Goal: Task Accomplishment & Management: Use online tool/utility

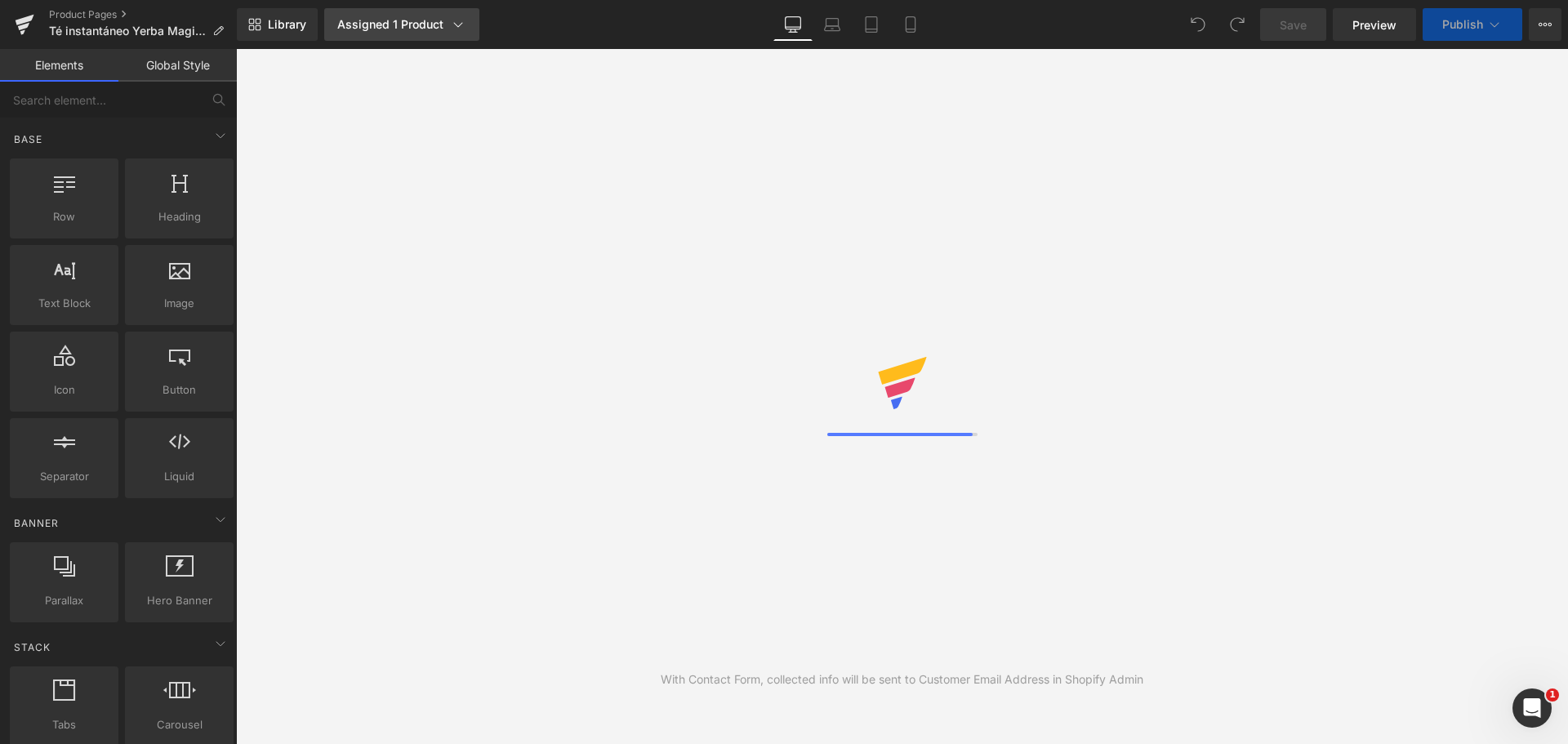
click at [442, 39] on link "Assigned 1 Product" at bounding box center [401, 24] width 155 height 33
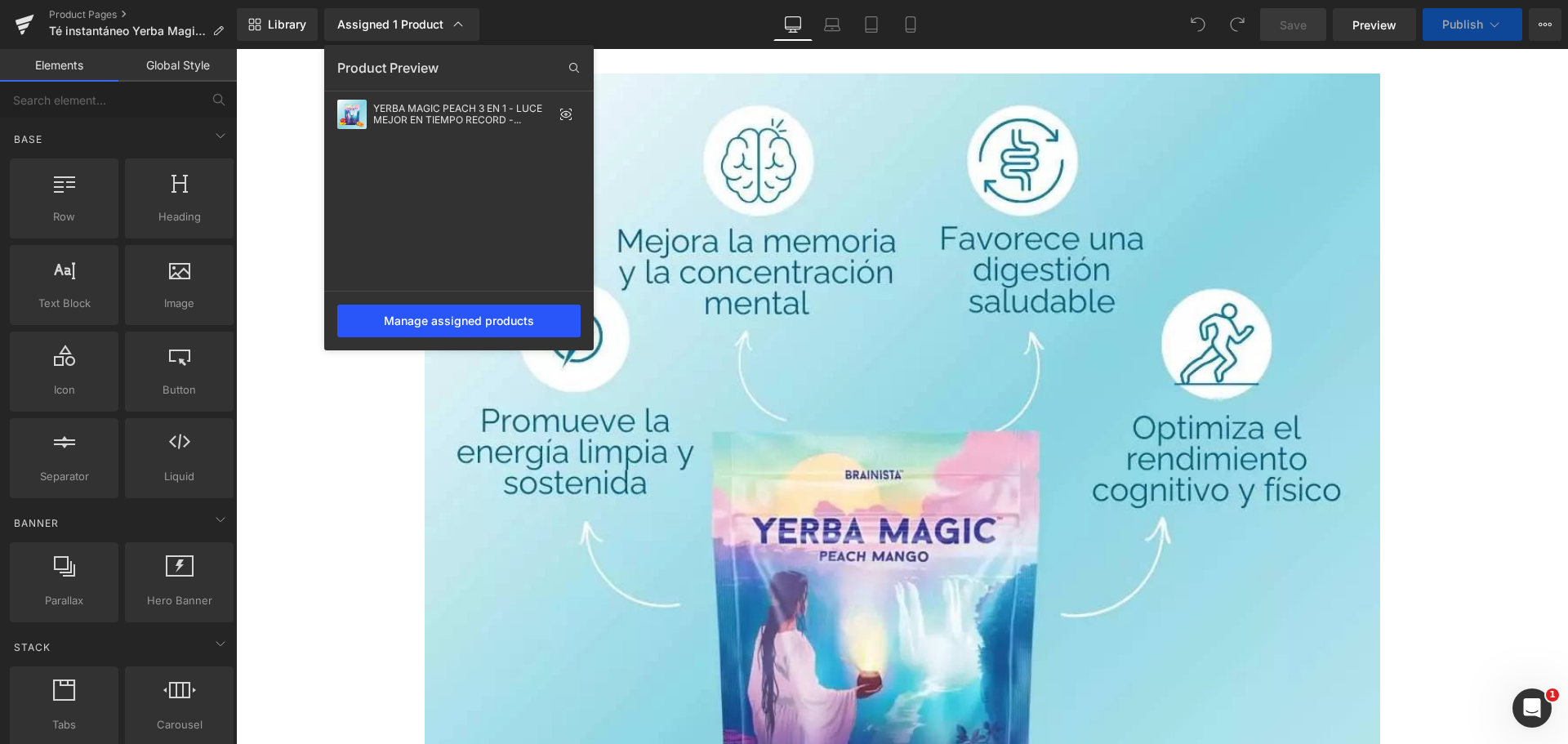
click at [465, 314] on div "Manage assigned products" at bounding box center [458, 320] width 243 height 33
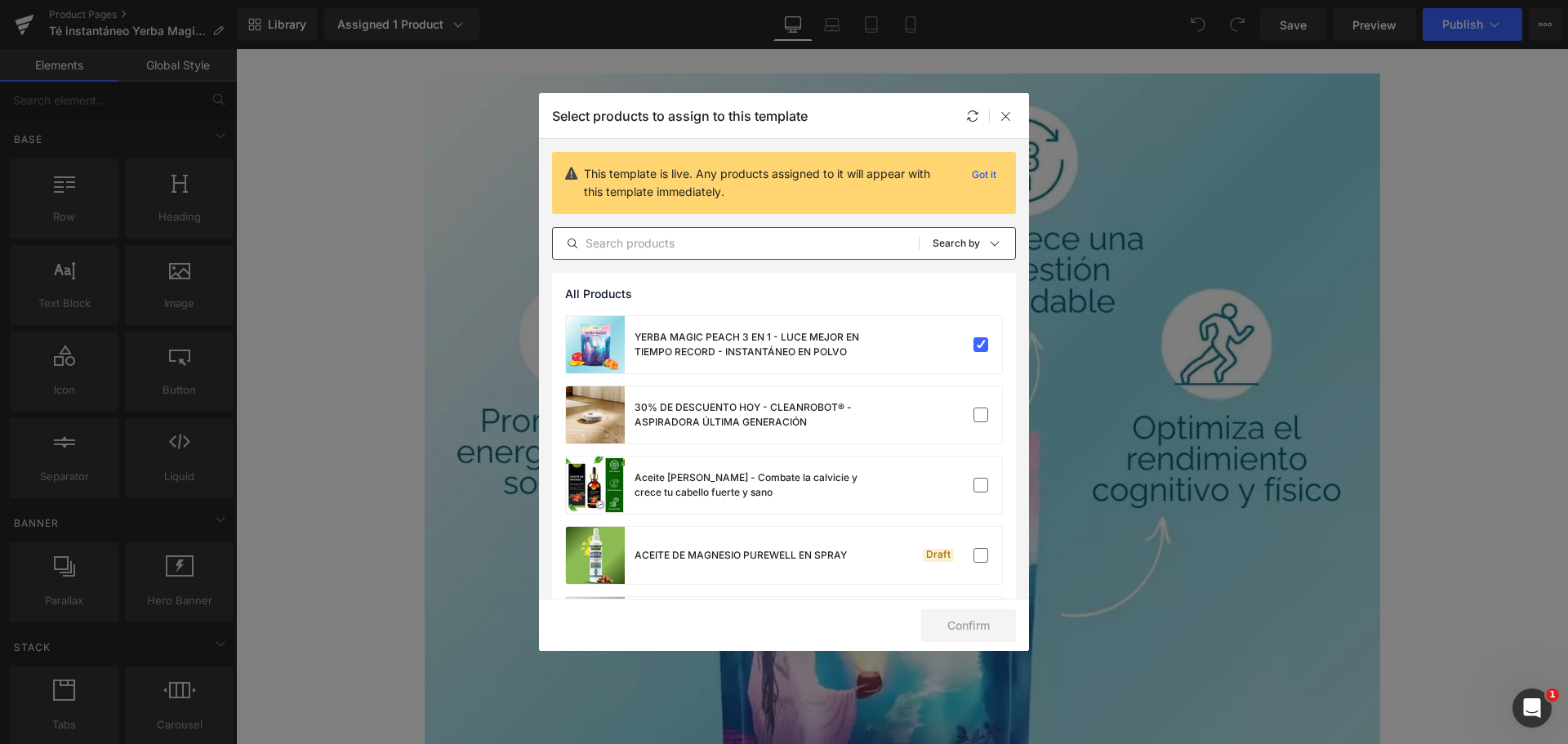
click at [681, 243] on input "text" at bounding box center [736, 244] width 366 height 20
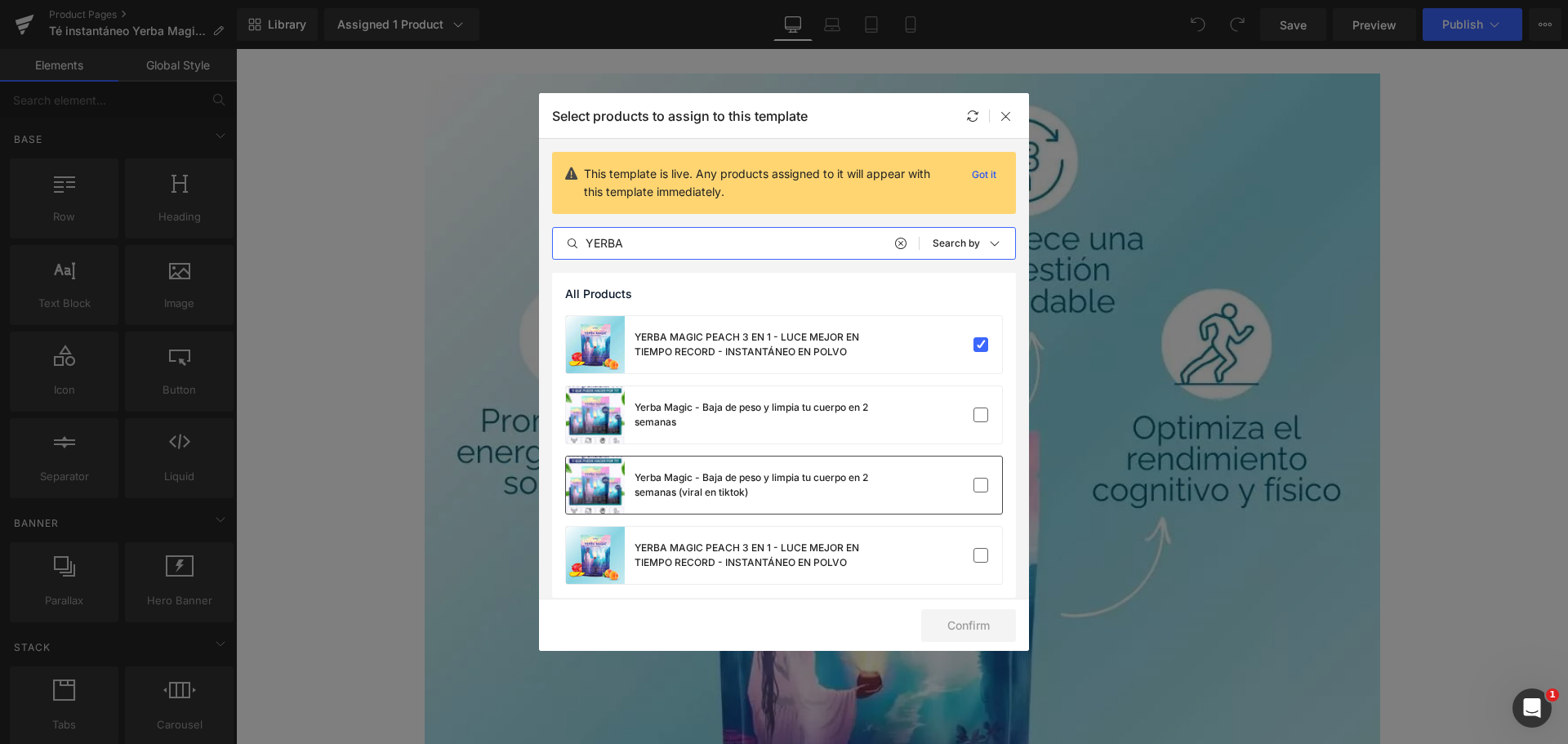
scroll to position [9, 0]
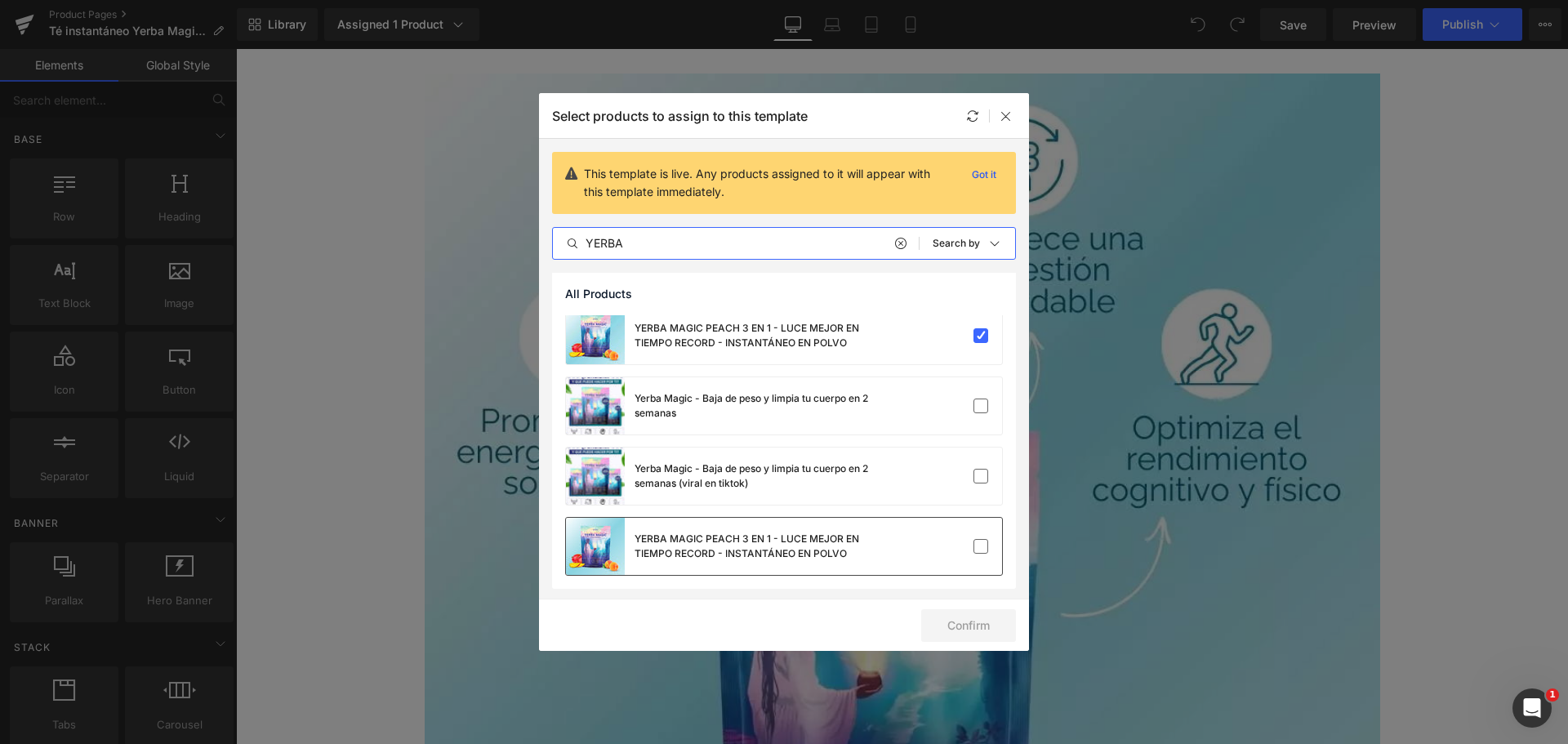
type input "YERBA"
click at [772, 549] on div "YERBA MAGIC PEACH 3 EN 1 - LUCE MEJOR EN TIEMPO RECORD - INSTANTÁNEO EN POLVO" at bounding box center [756, 546] width 245 height 29
click at [928, 341] on div at bounding box center [952, 335] width 72 height 16
click at [978, 624] on button "Confirm" at bounding box center [969, 625] width 95 height 33
click at [945, 625] on button "Success" at bounding box center [958, 625] width 115 height 33
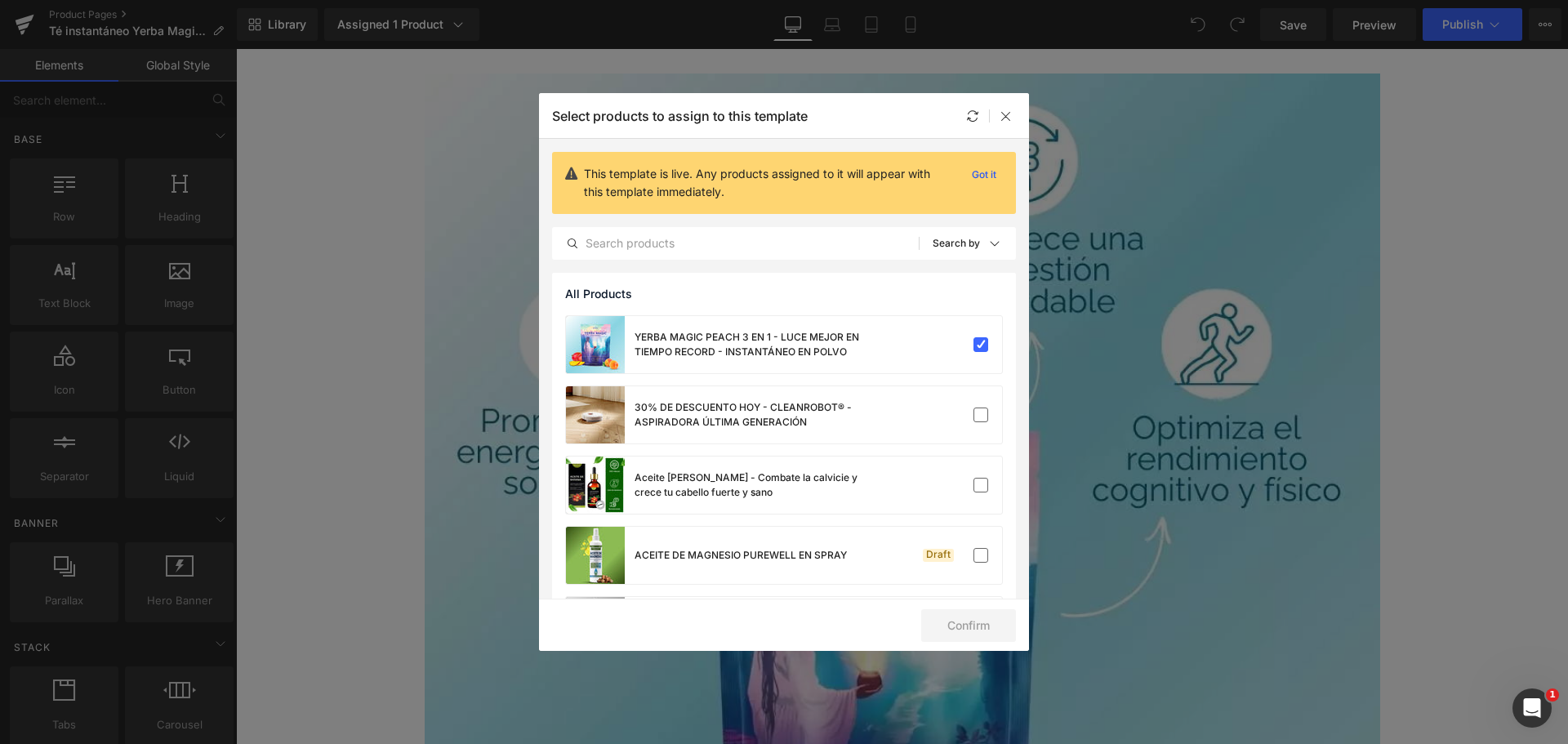
click at [961, 114] on div "Select products to assign to this template" at bounding box center [783, 115] width 490 height 45
click at [967, 116] on icon at bounding box center [972, 116] width 13 height 13
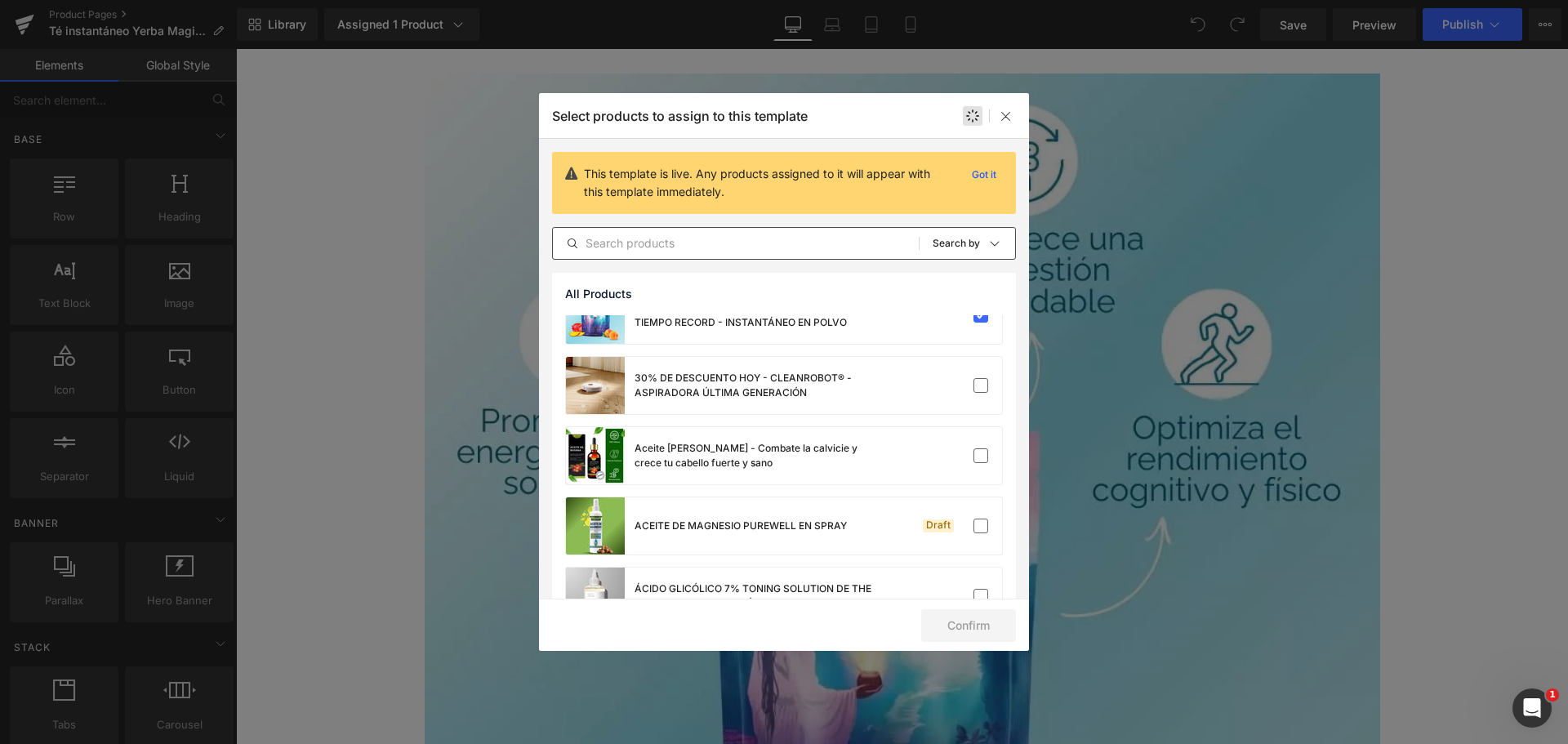
scroll to position [0, 0]
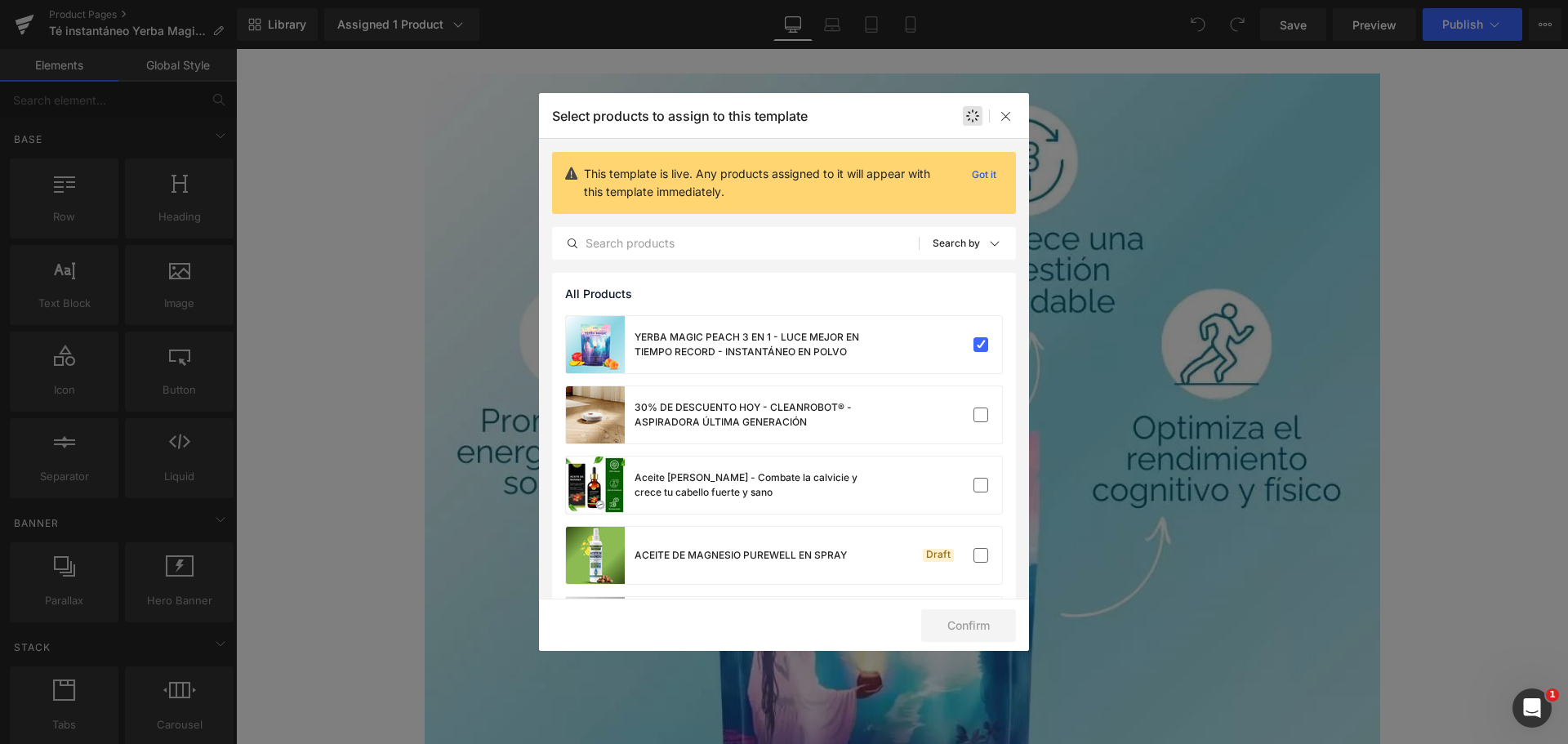
click at [999, 102] on div "Select products to assign to this template" at bounding box center [783, 115] width 490 height 45
click at [1002, 114] on icon at bounding box center [1005, 116] width 13 height 13
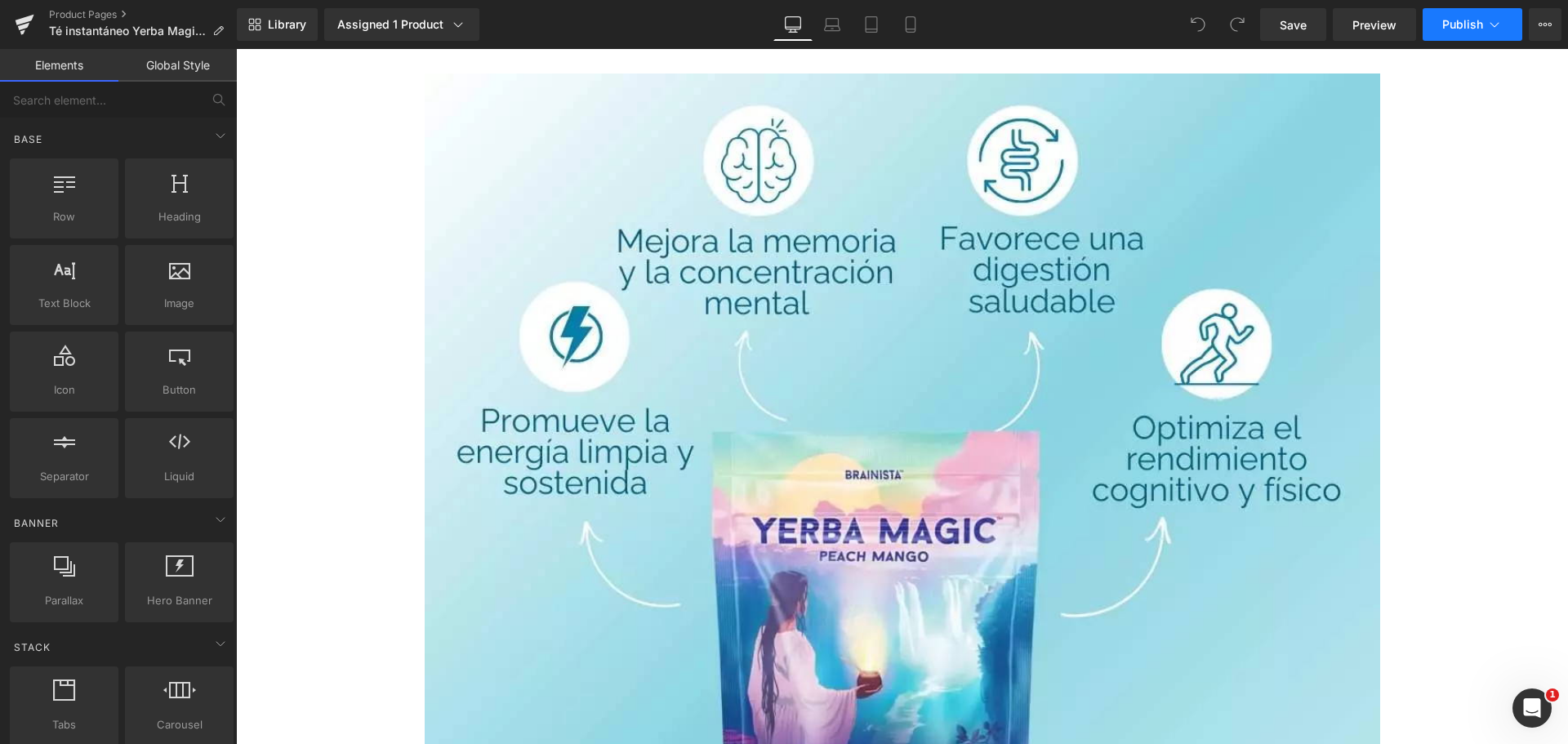
click at [1498, 17] on icon at bounding box center [1494, 24] width 16 height 16
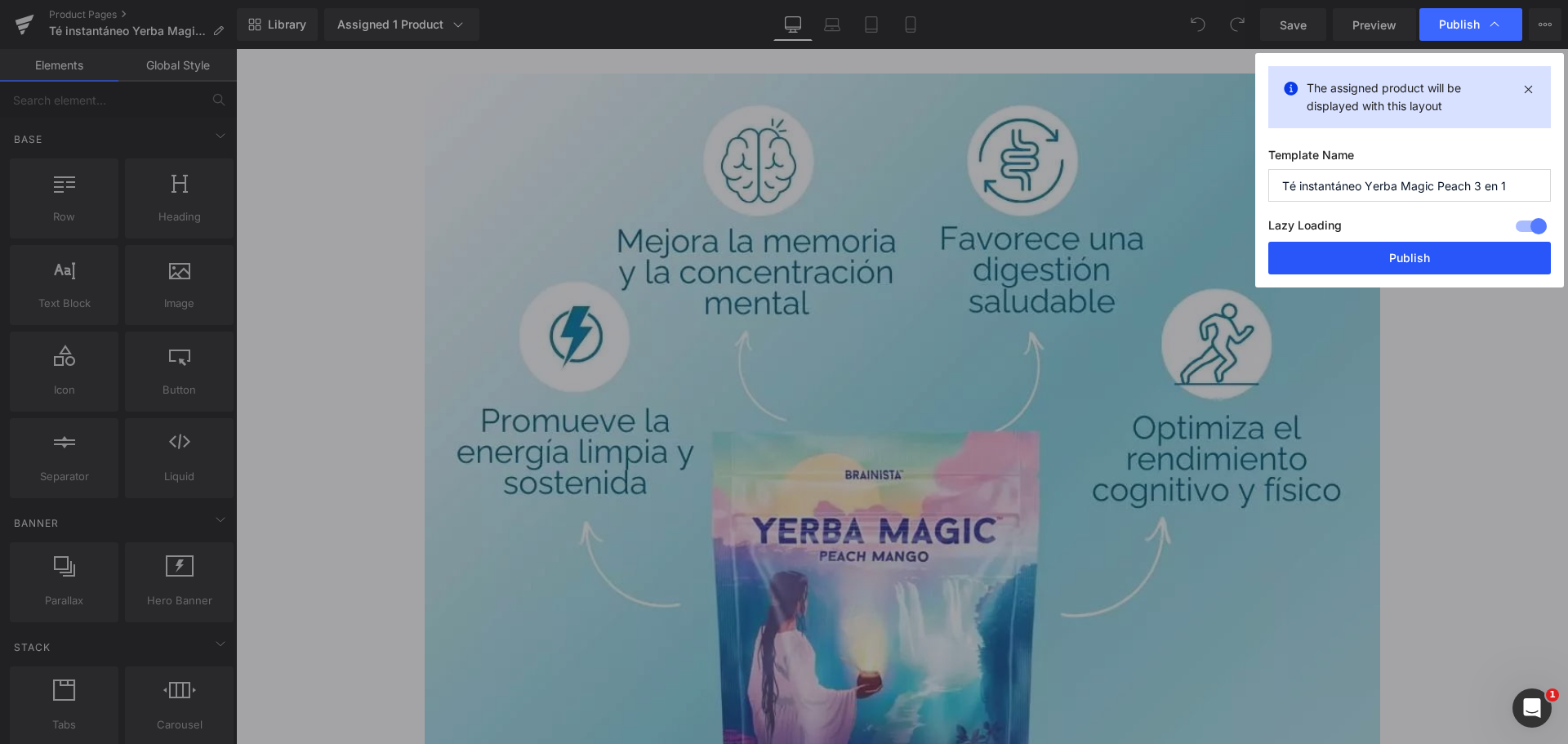
click at [1400, 266] on button "Publish" at bounding box center [1409, 258] width 283 height 33
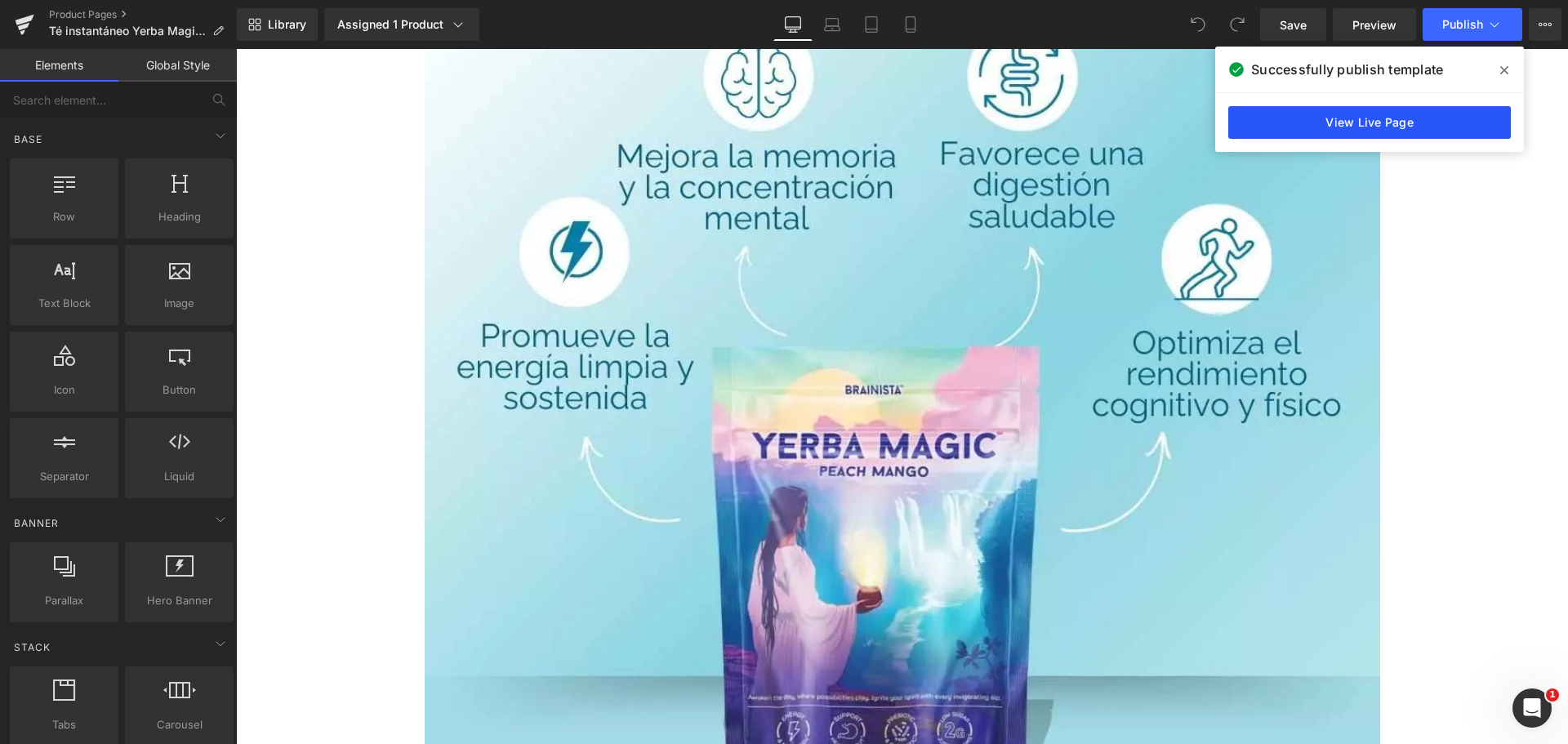
scroll to position [83, 0]
click at [1329, 128] on link "View Live Page" at bounding box center [1369, 122] width 283 height 33
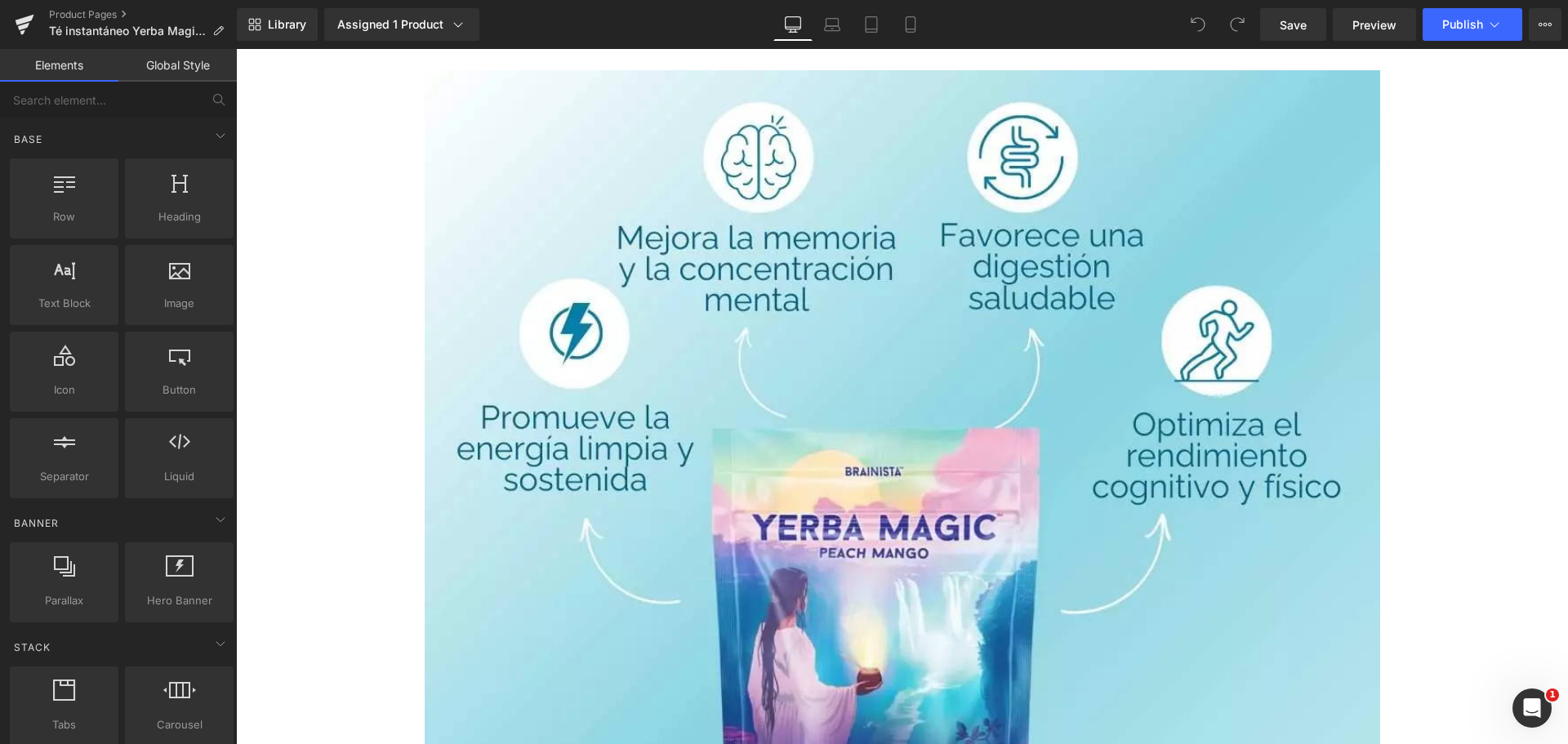
scroll to position [3, 0]
click at [31, 21] on icon at bounding box center [24, 20] width 19 height 11
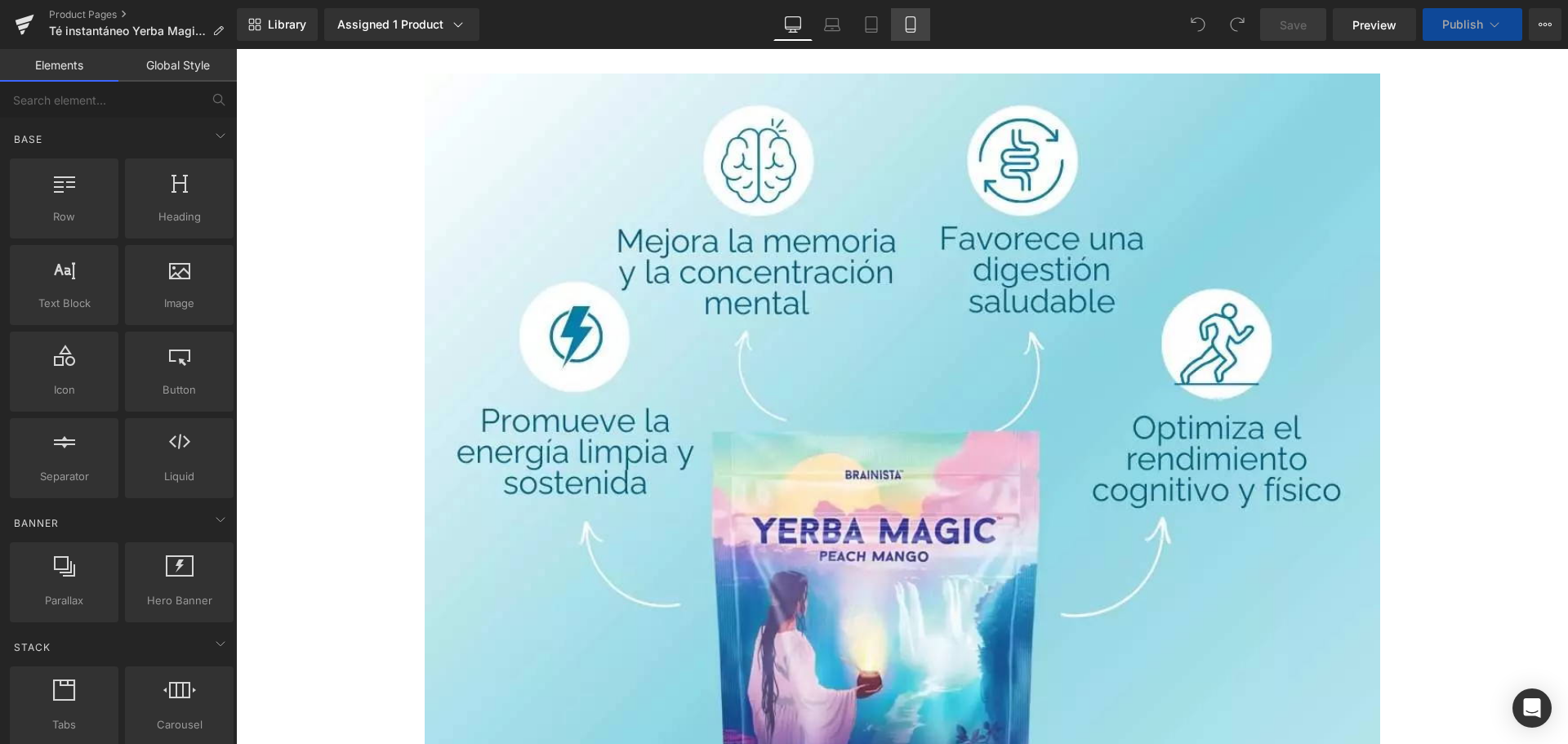
click at [907, 30] on icon at bounding box center [911, 24] width 16 height 16
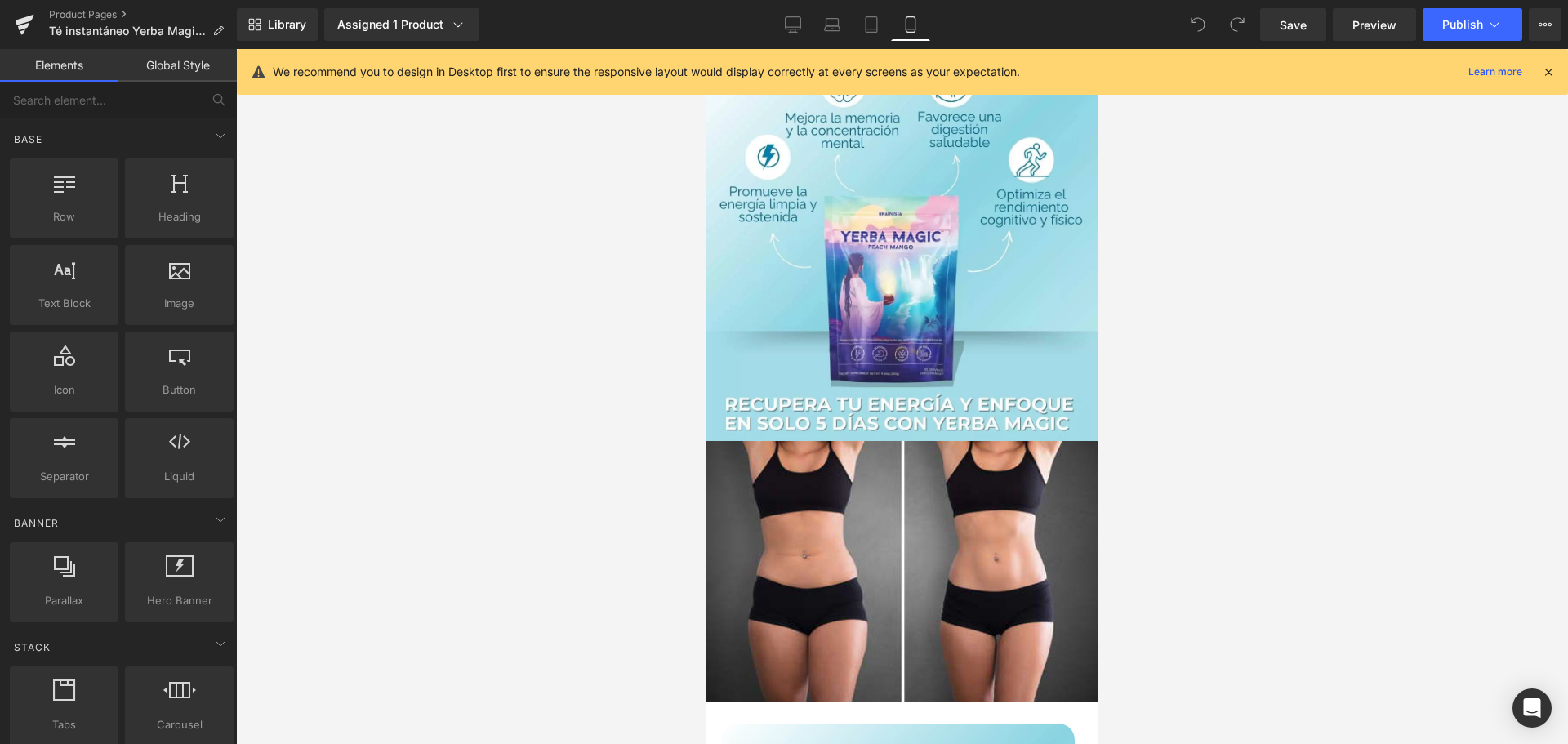
click at [1546, 70] on icon at bounding box center [1547, 71] width 14 height 14
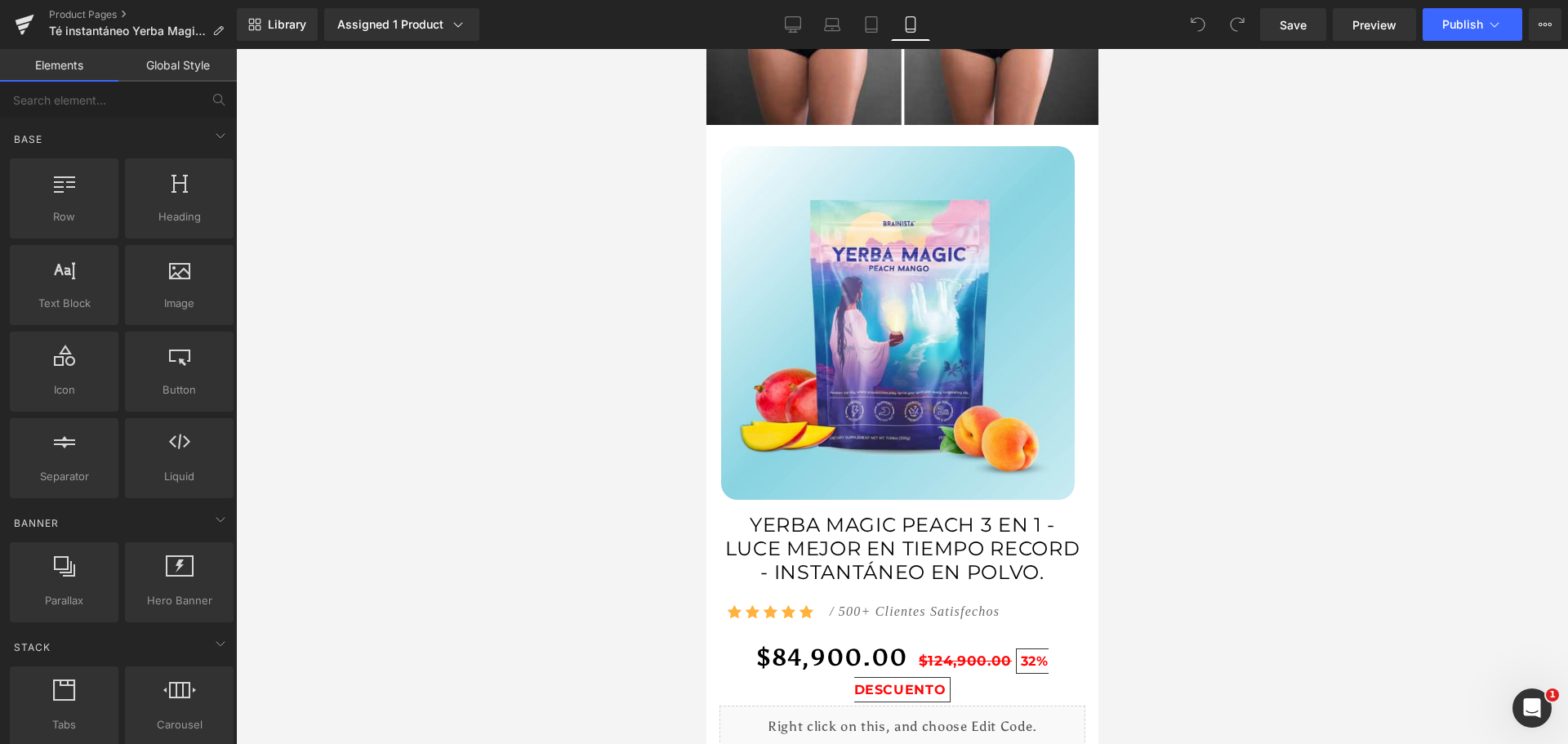
click at [908, 280] on img at bounding box center [896, 323] width 353 height 353
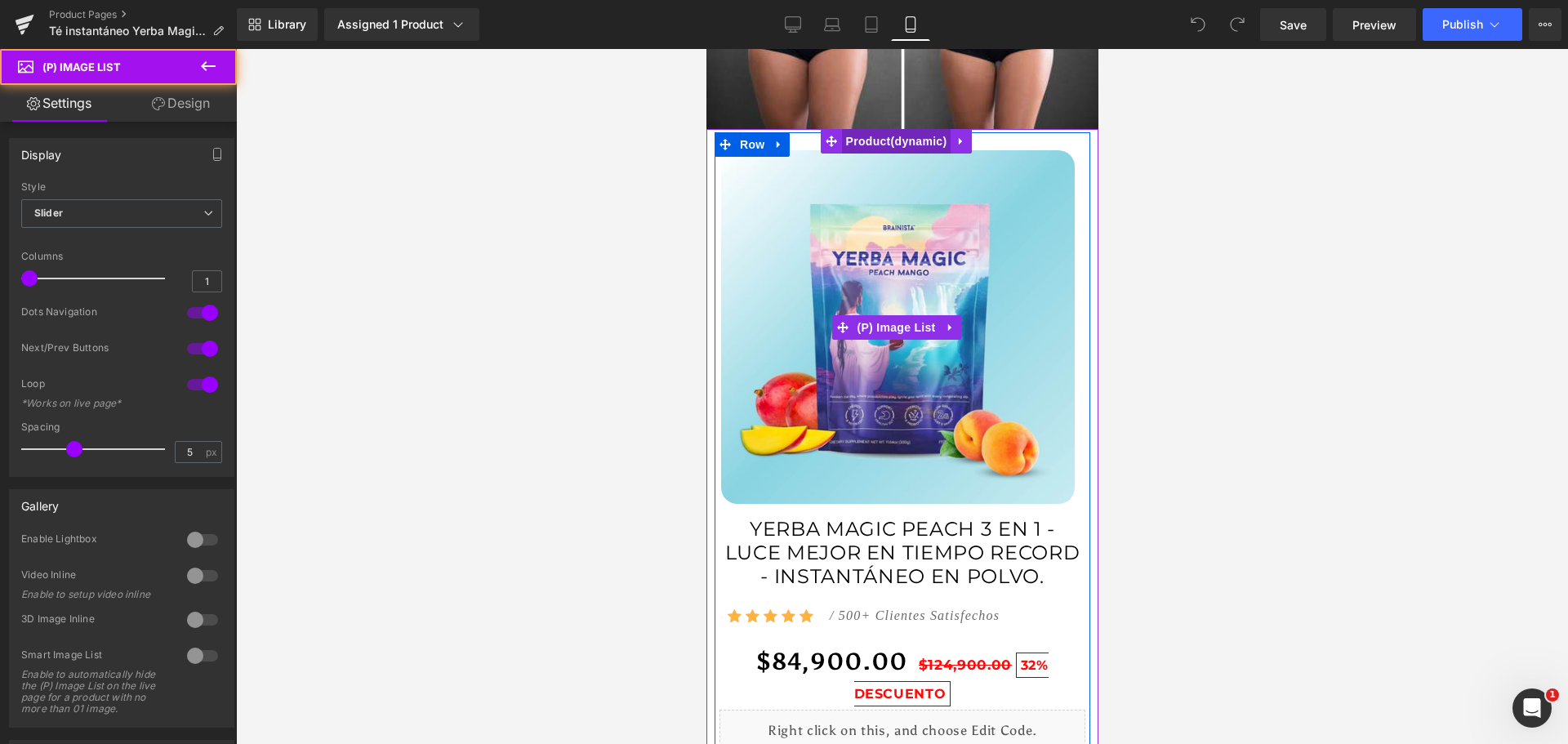
scroll to position [573, 0]
click at [920, 396] on img at bounding box center [896, 327] width 353 height 353
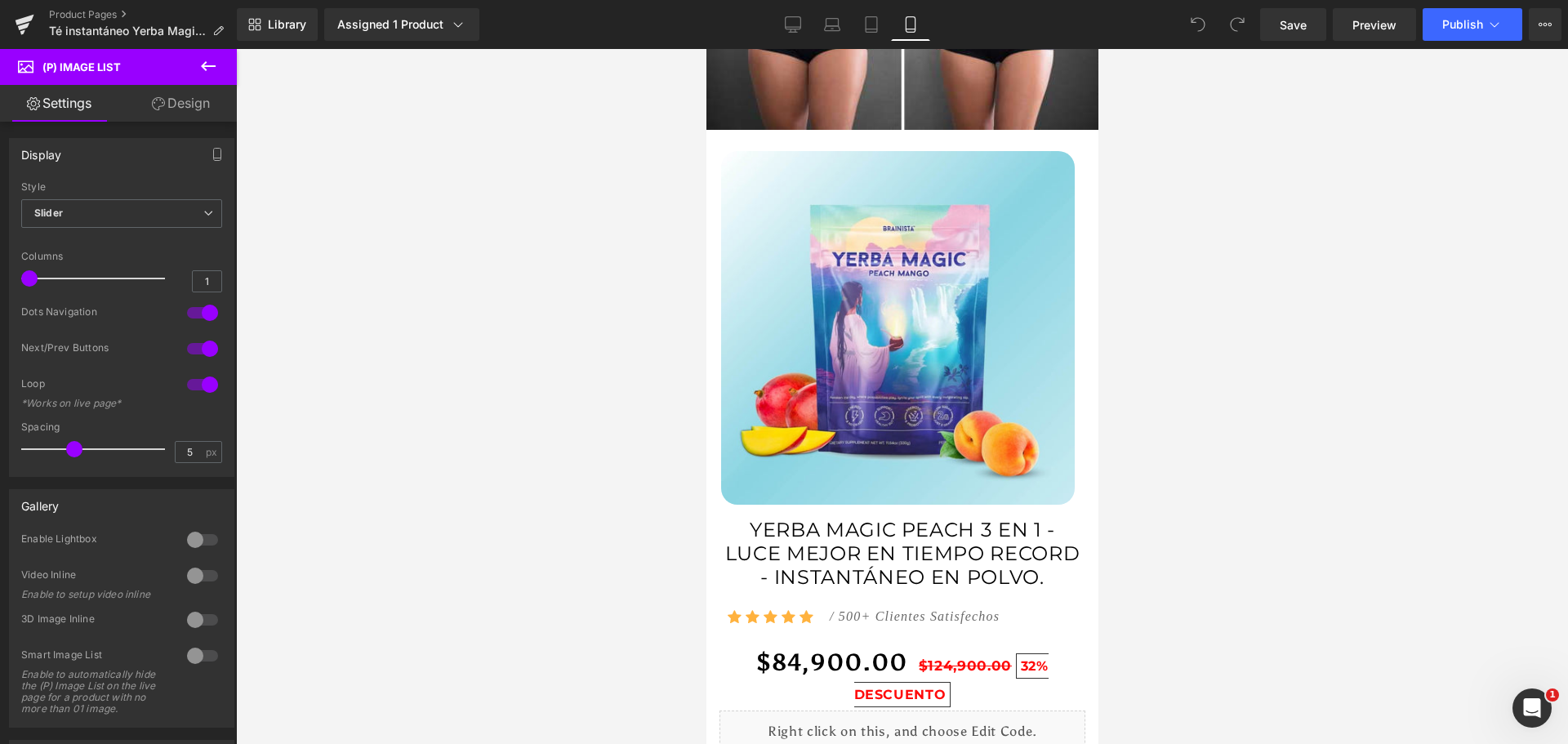
click at [1409, 218] on div at bounding box center [902, 396] width 1332 height 695
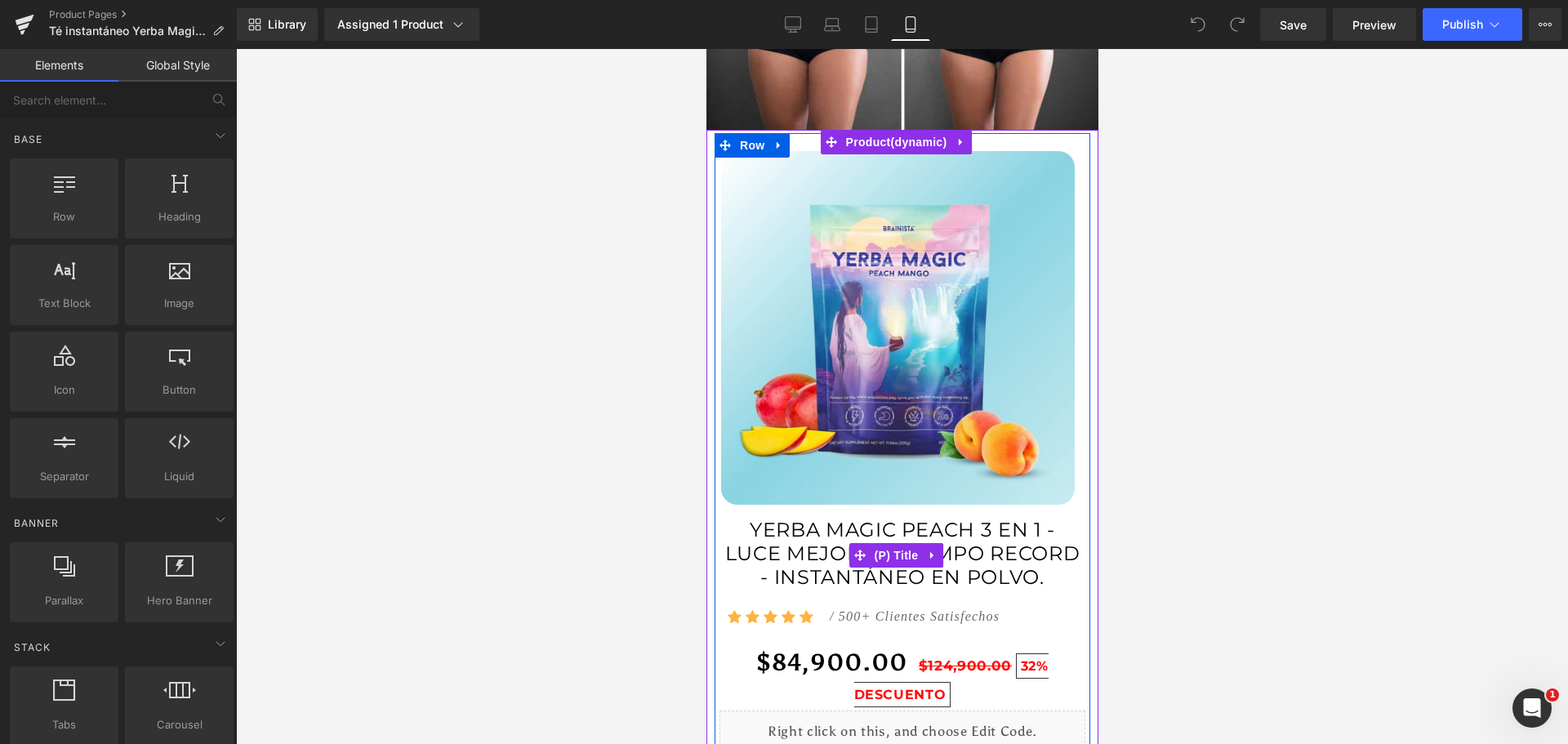
click at [937, 531] on span "YERBA MAGIC PEACH 3 EN 1 - LUCE MEJOR EN TIEMPO RECORD - INSTANTÁNEO EN POLVO." at bounding box center [902, 553] width 366 height 70
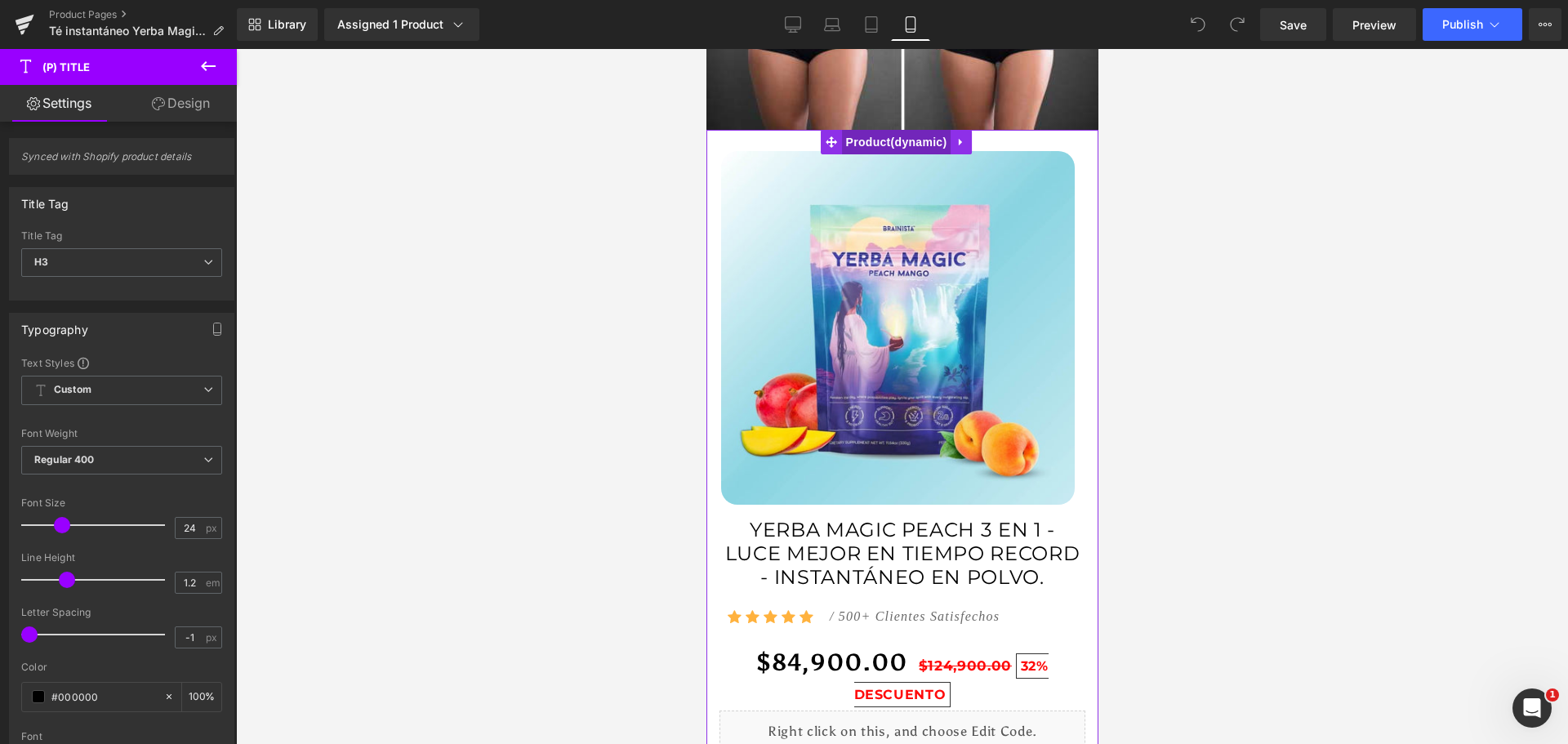
click at [903, 130] on span "Product" at bounding box center [895, 142] width 110 height 24
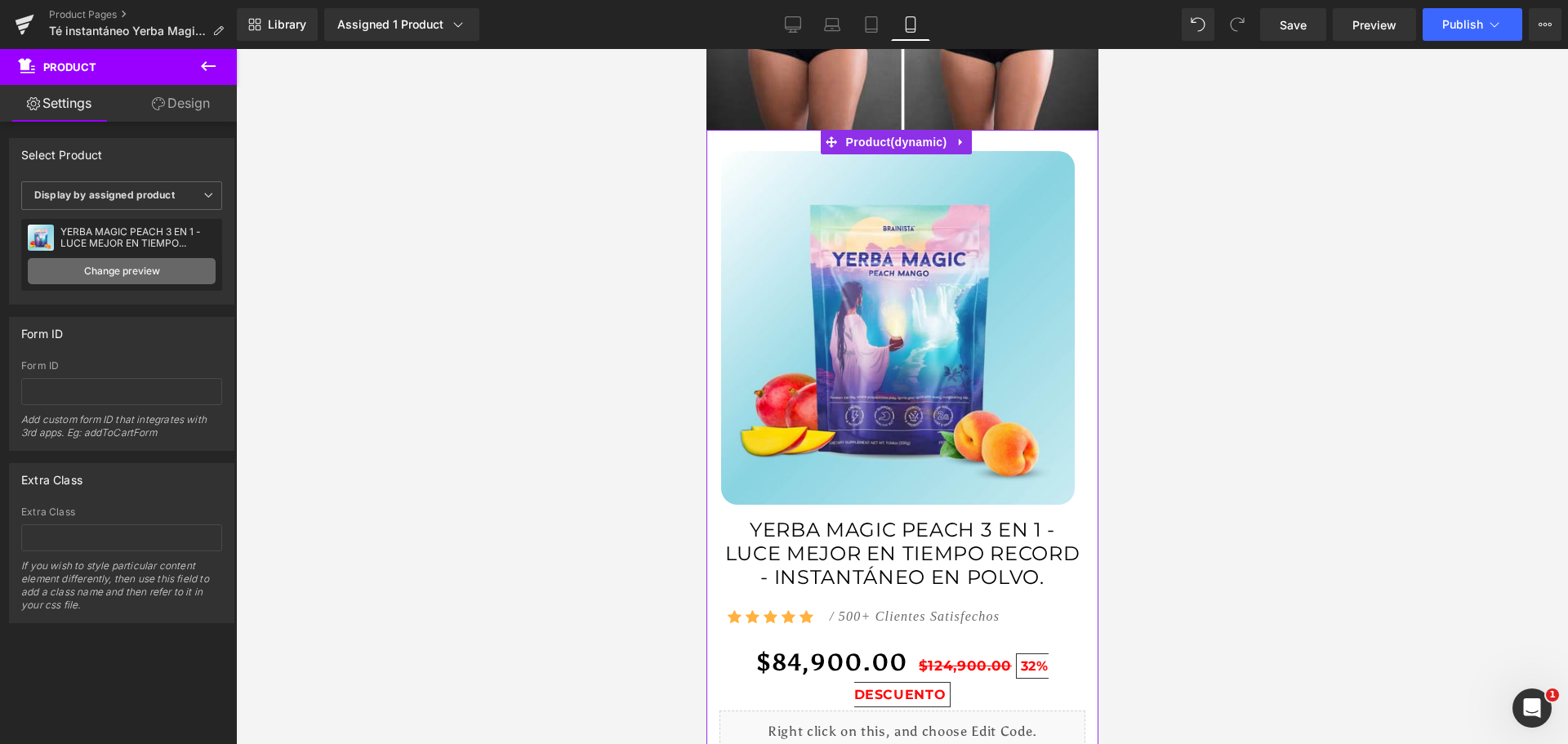
click at [161, 275] on link "Change preview" at bounding box center [121, 270] width 188 height 26
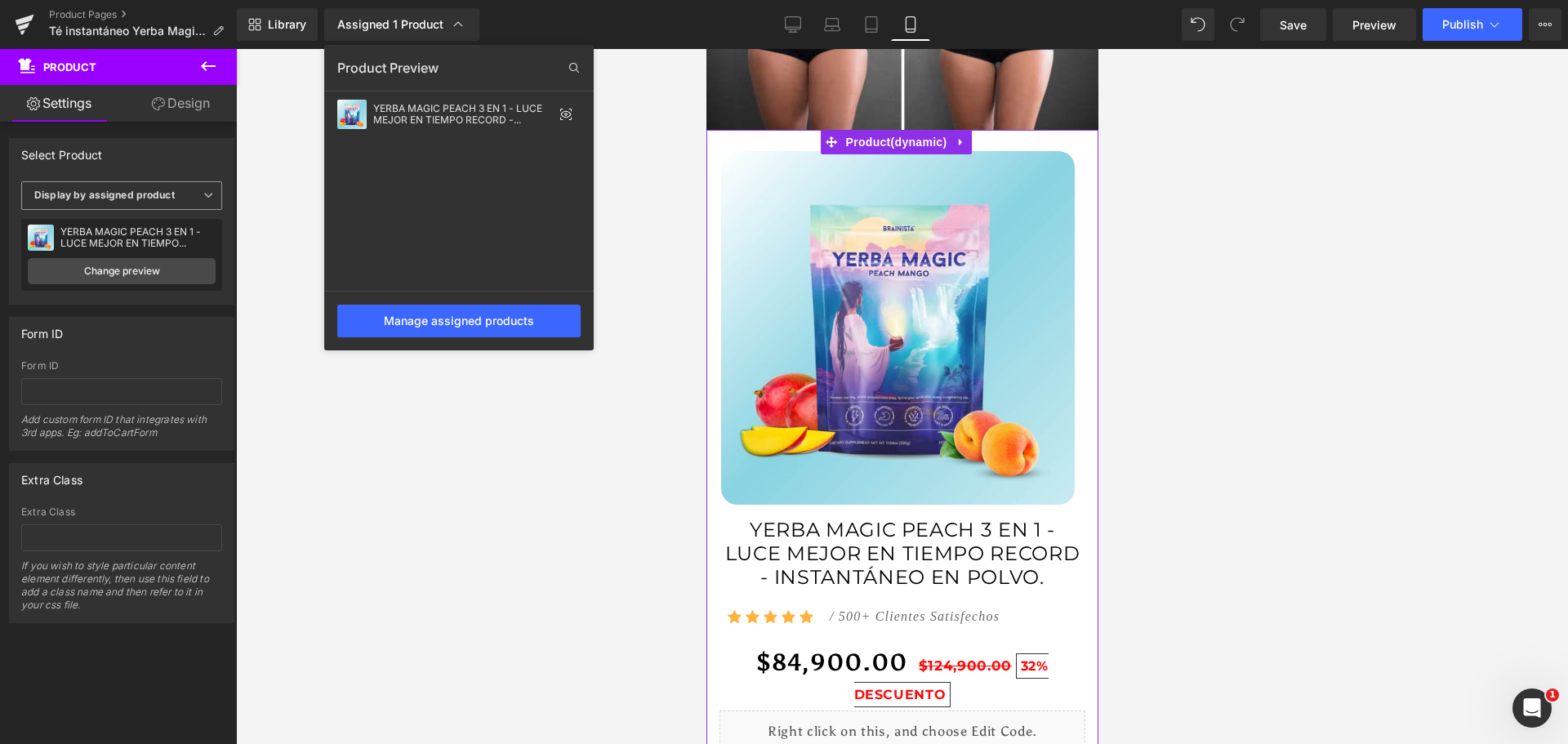
click at [124, 191] on b "Display by assigned product" at bounding box center [103, 194] width 140 height 12
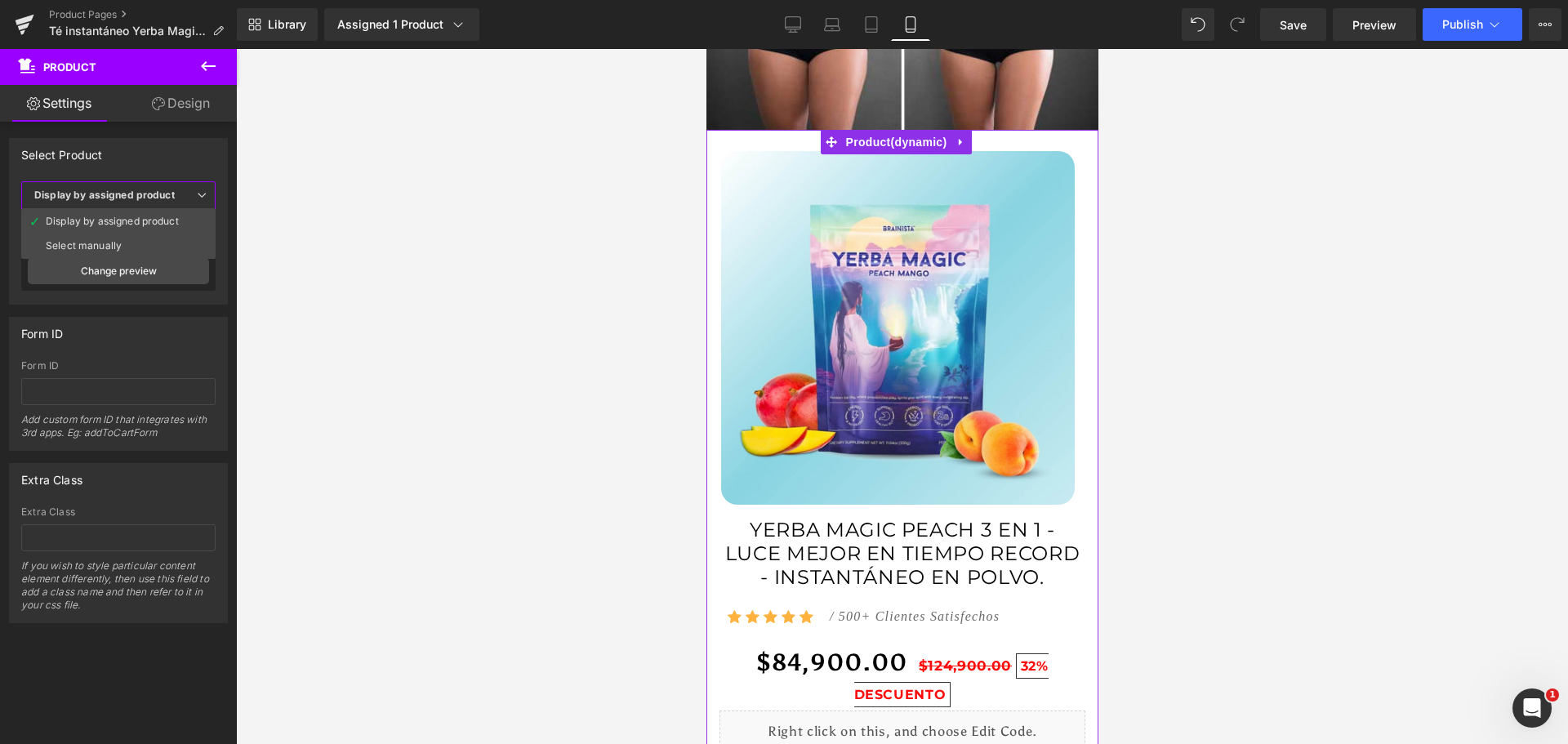
click at [155, 150] on div "Select Product" at bounding box center [119, 154] width 218 height 31
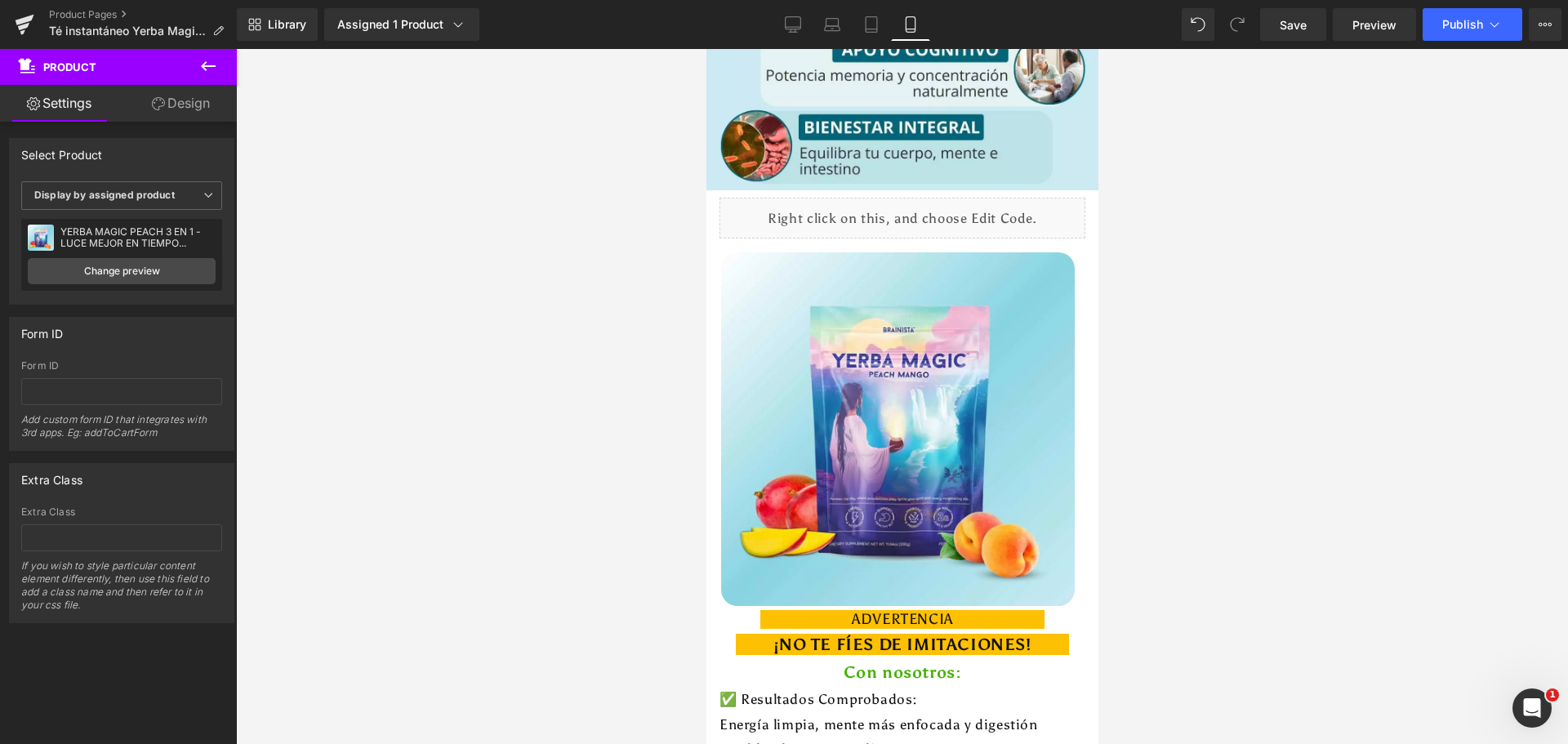
scroll to position [3183, 0]
click at [925, 382] on div "‹ › (P) Image List" at bounding box center [902, 428] width 366 height 357
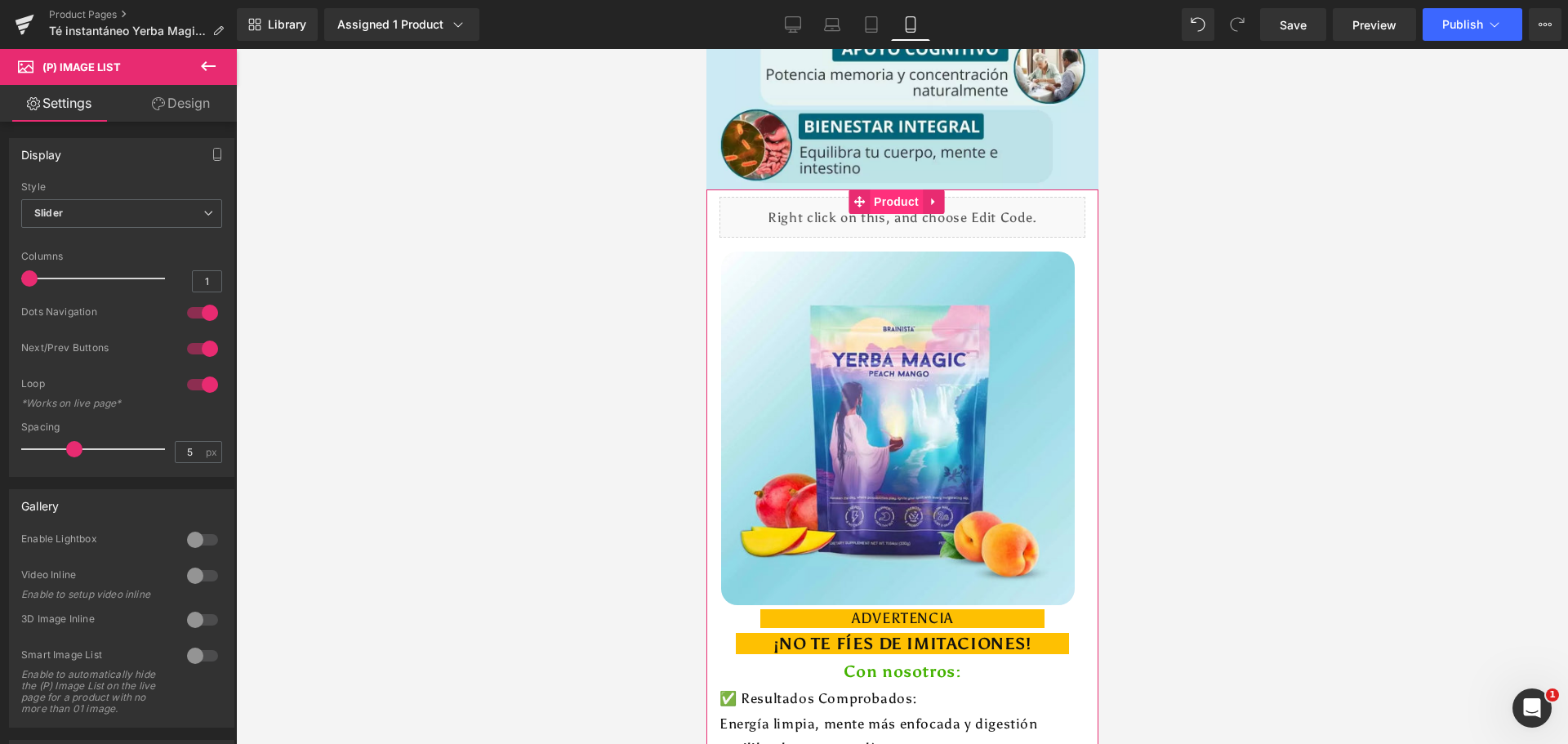
click at [891, 189] on span "Product" at bounding box center [895, 201] width 54 height 24
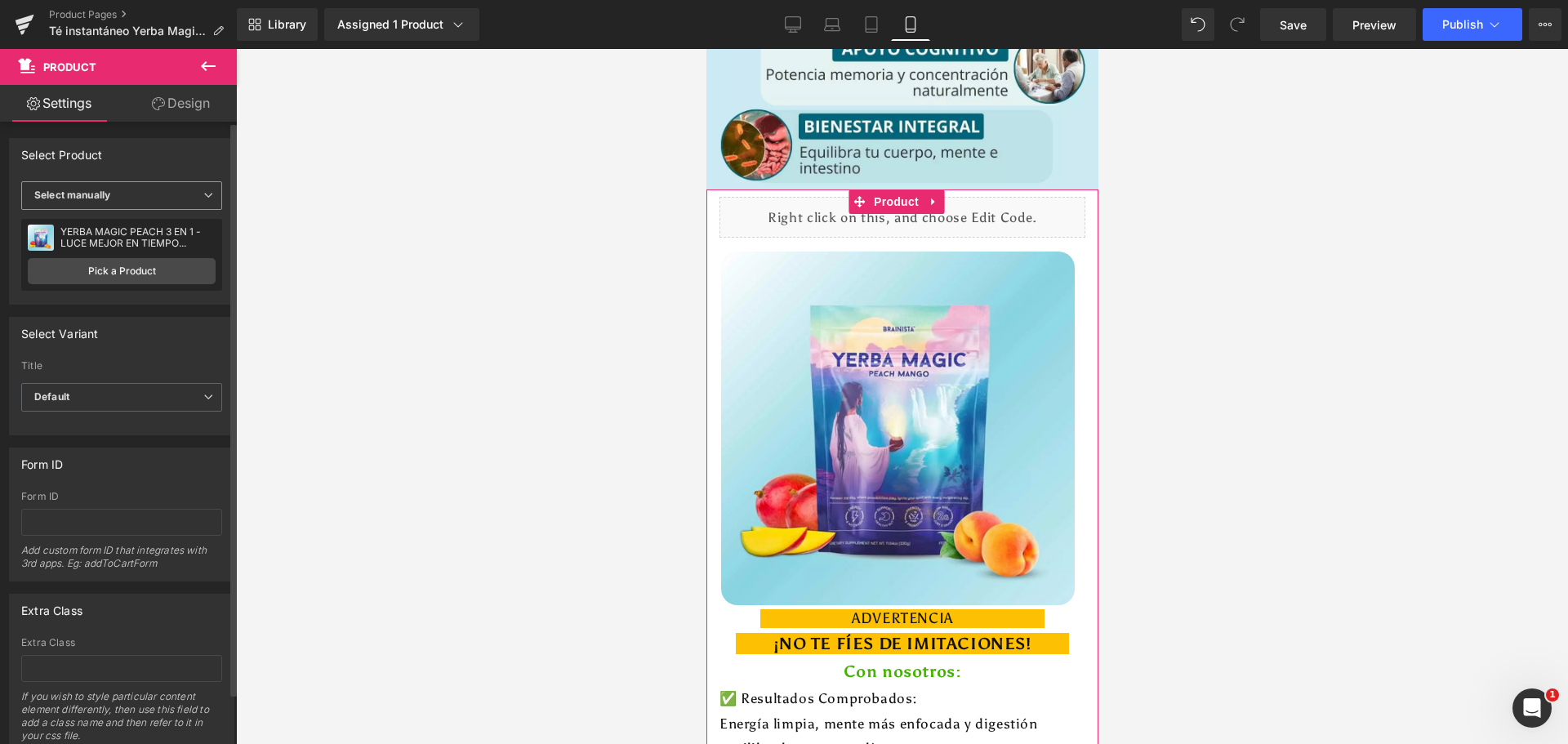
click at [161, 196] on span "Select manually" at bounding box center [121, 195] width 201 height 29
click at [139, 214] on li "Display by assigned product" at bounding box center [119, 220] width 194 height 24
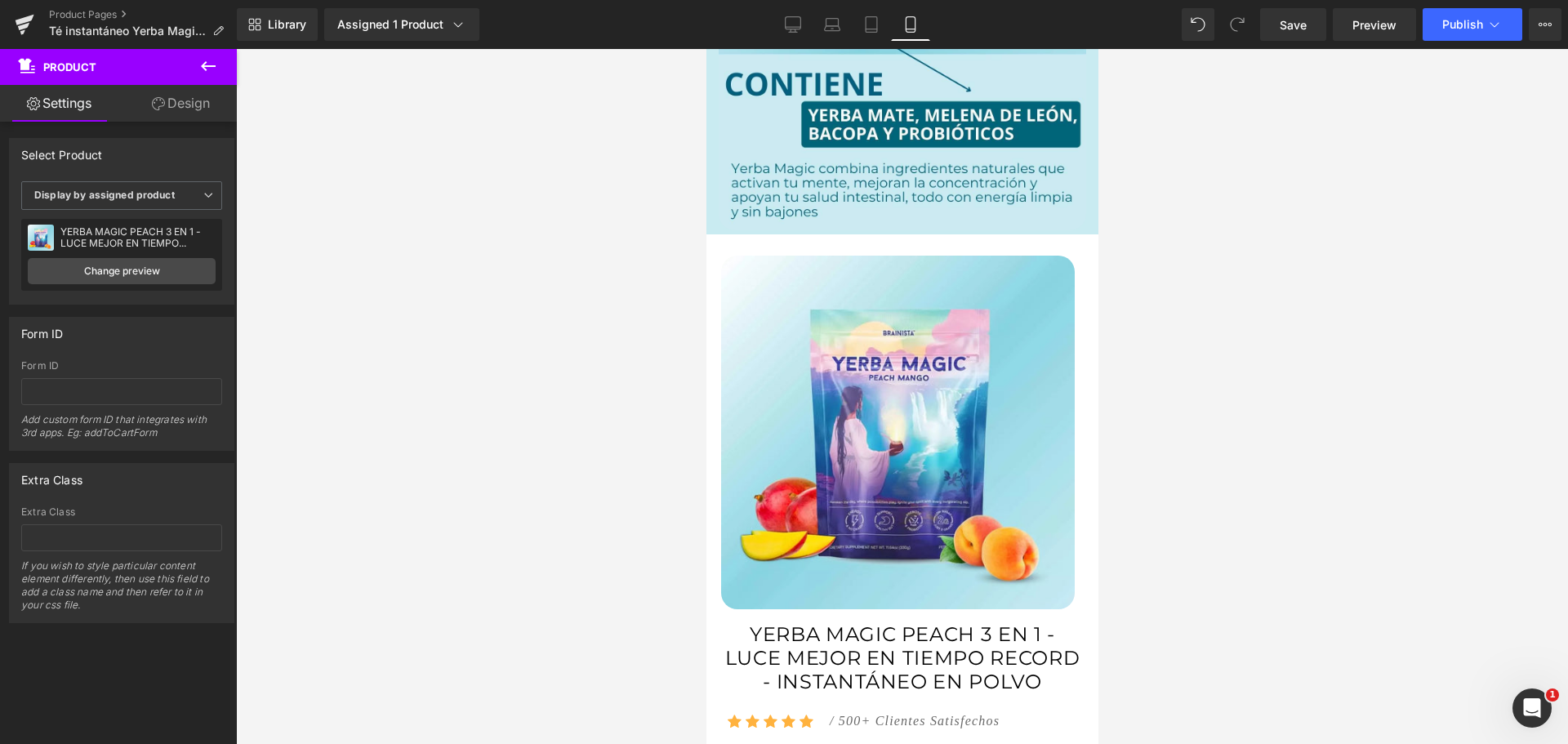
scroll to position [5715, 0]
click at [961, 426] on img at bounding box center [896, 432] width 353 height 353
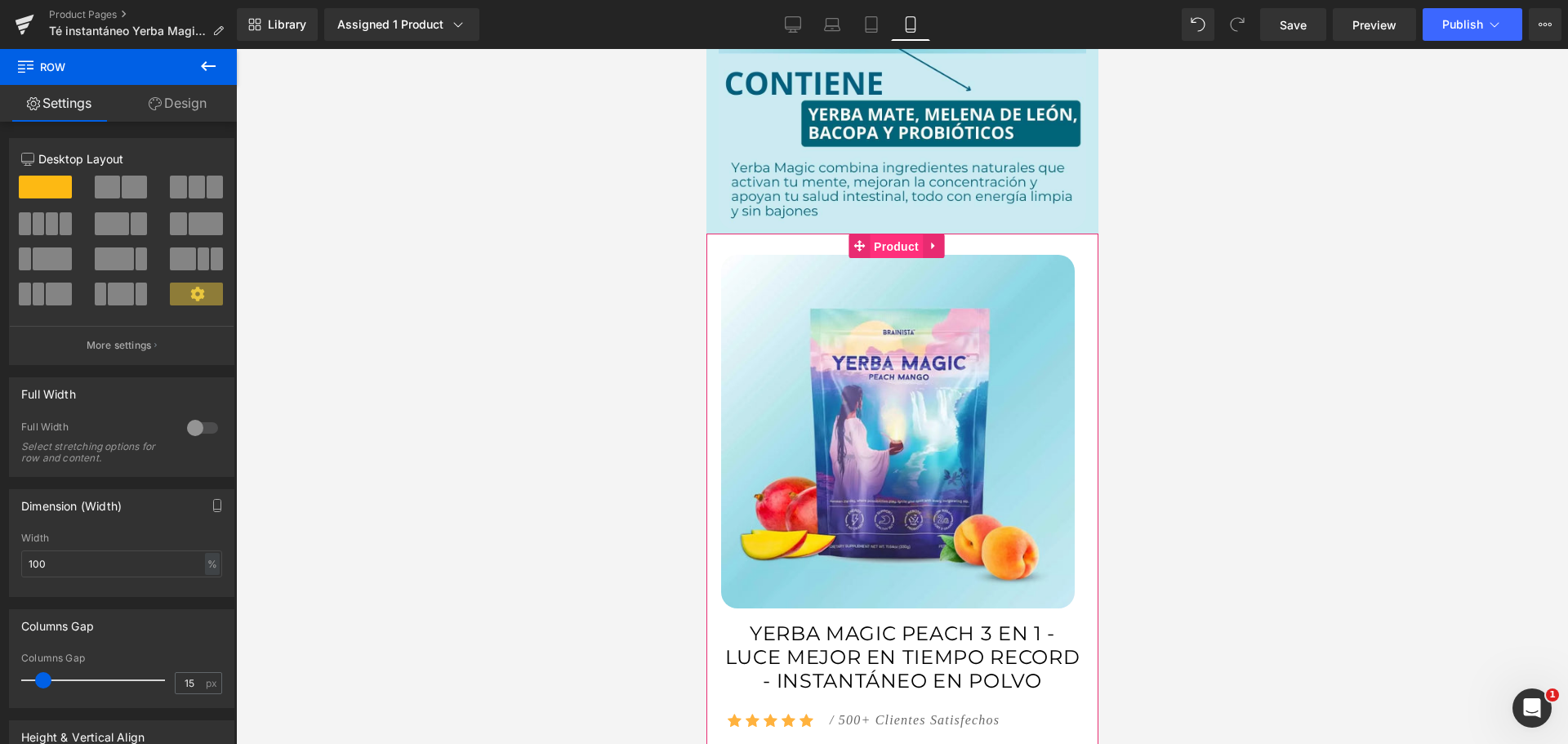
click at [902, 235] on span "Product" at bounding box center [895, 246] width 54 height 24
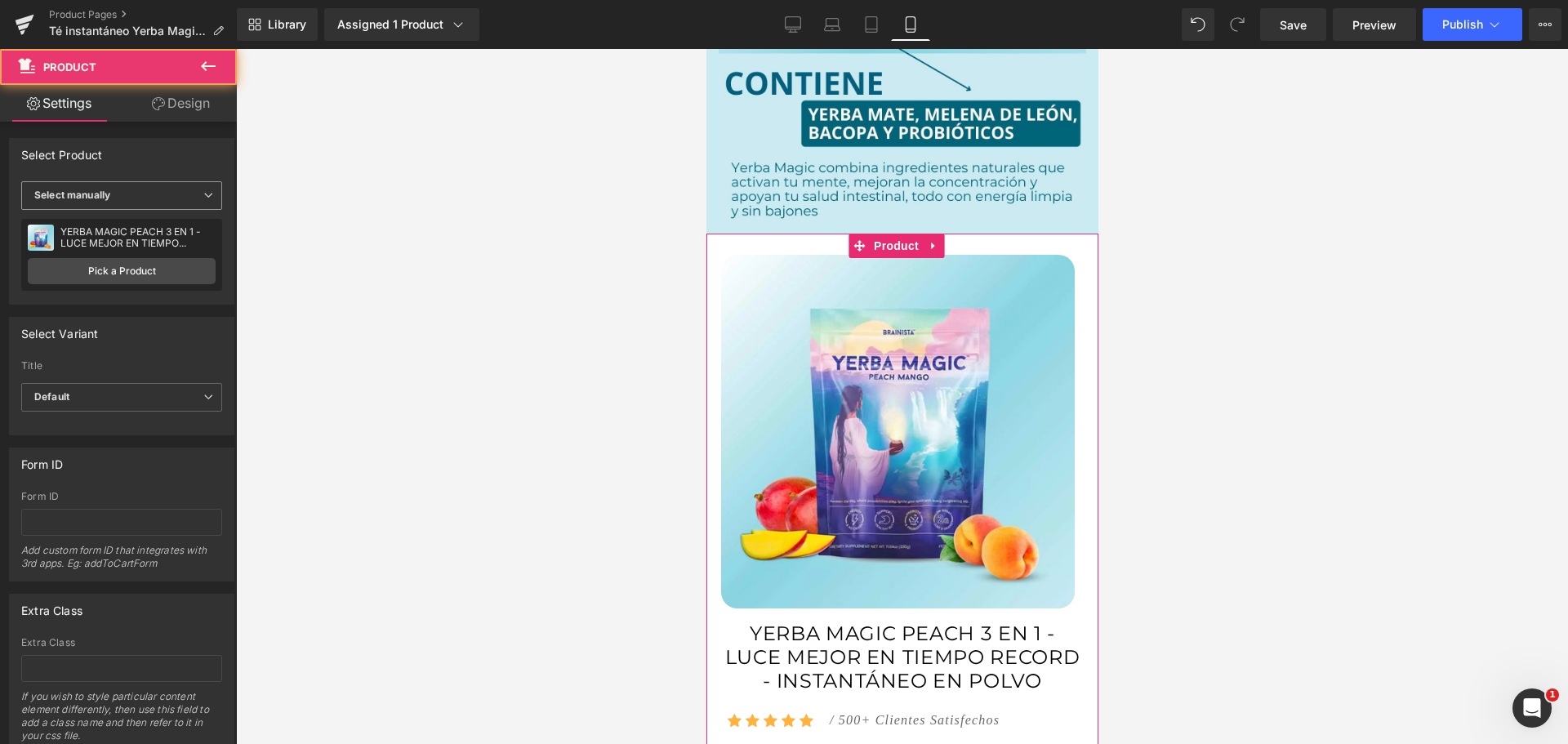
click at [170, 196] on span "Select manually" at bounding box center [121, 195] width 201 height 29
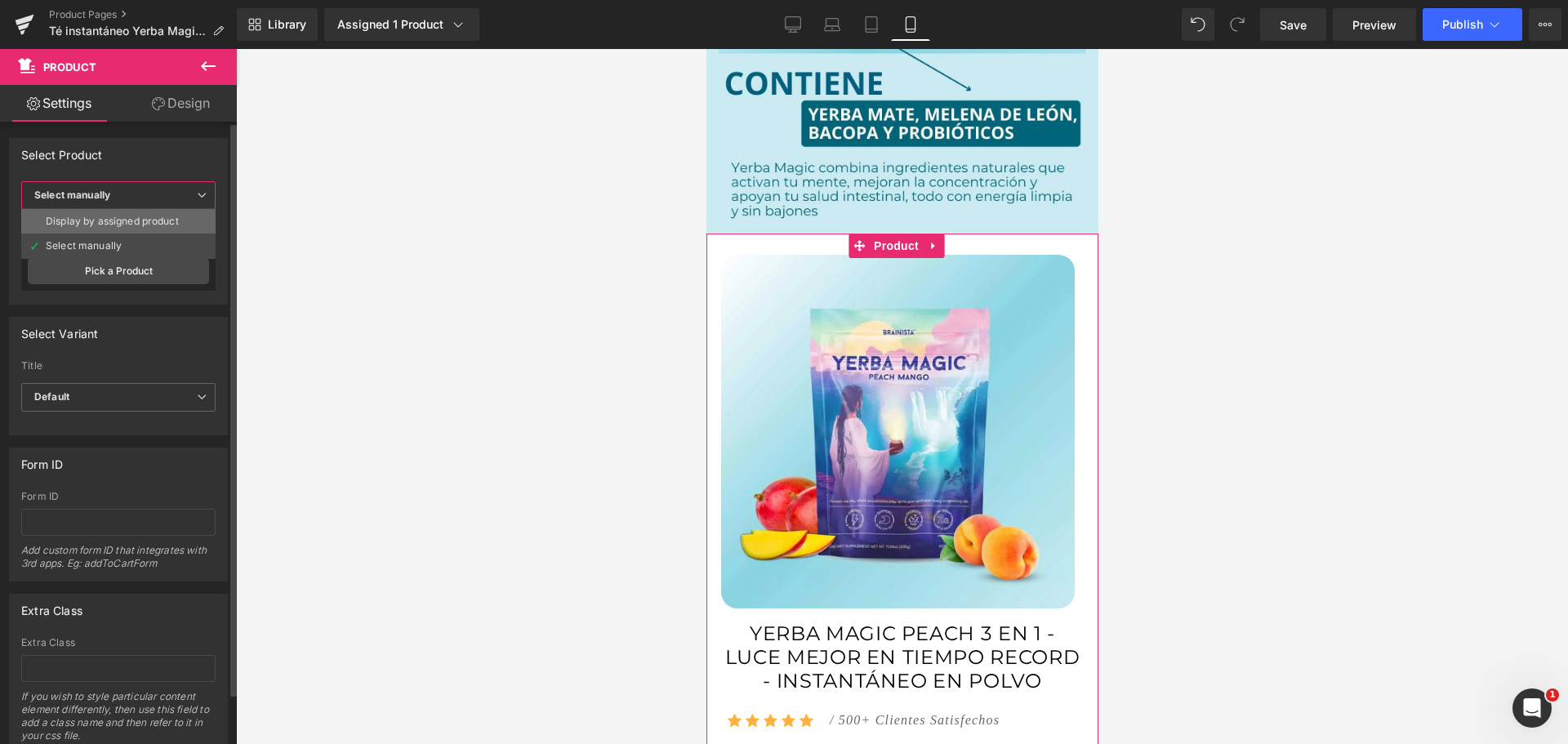
click at [141, 218] on div "Display by assigned product" at bounding box center [111, 221] width 133 height 12
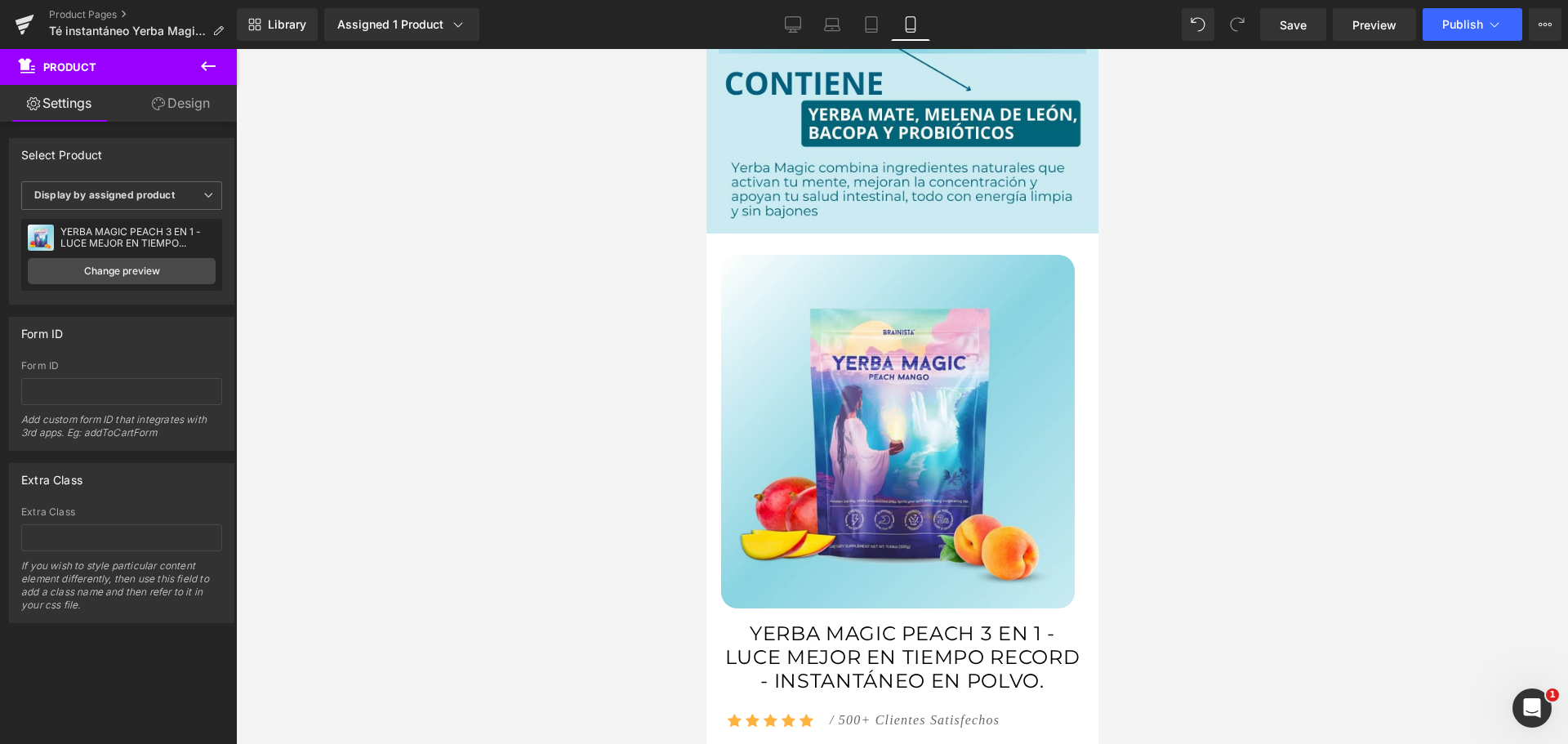
click at [615, 285] on div at bounding box center [902, 396] width 1332 height 695
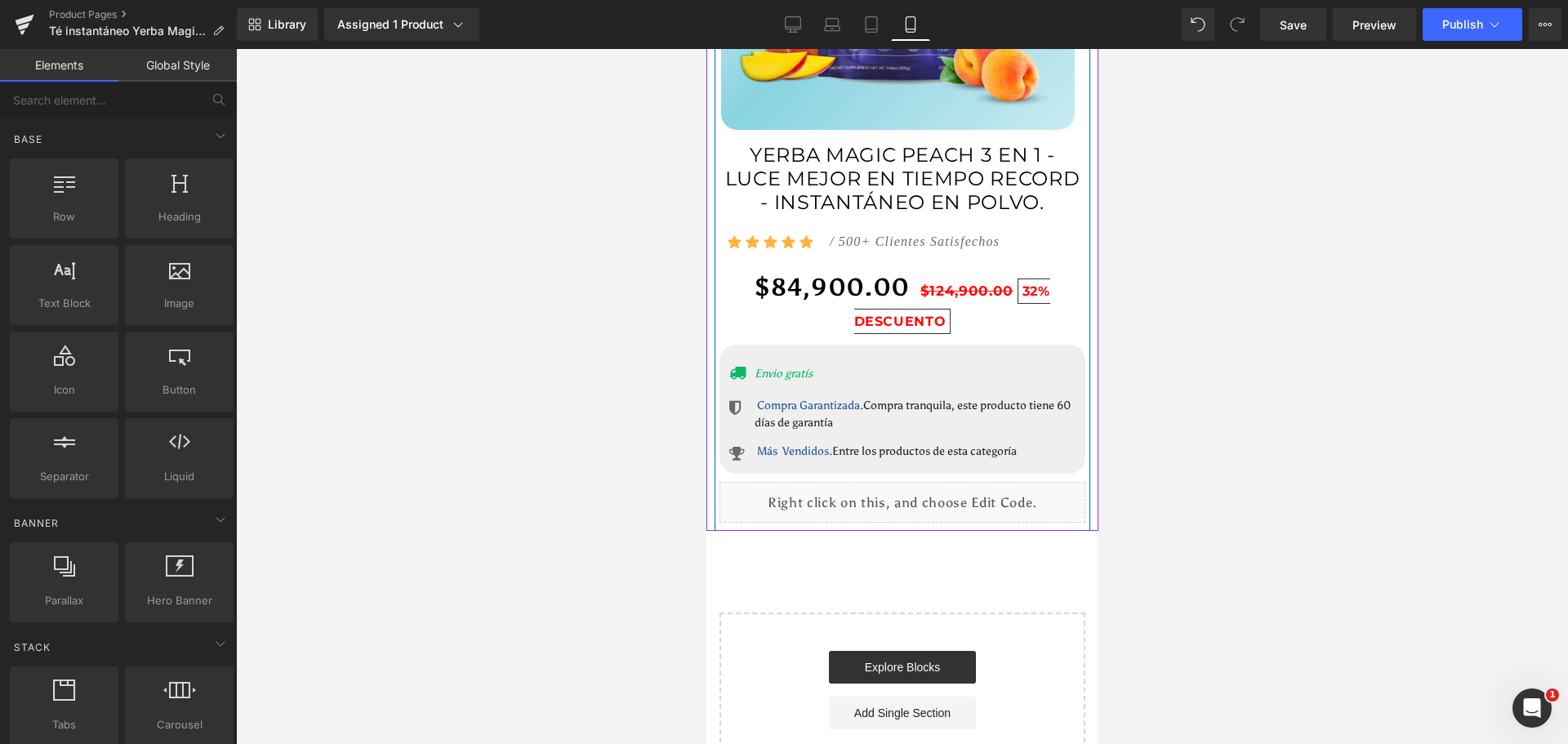
scroll to position [6323, 0]
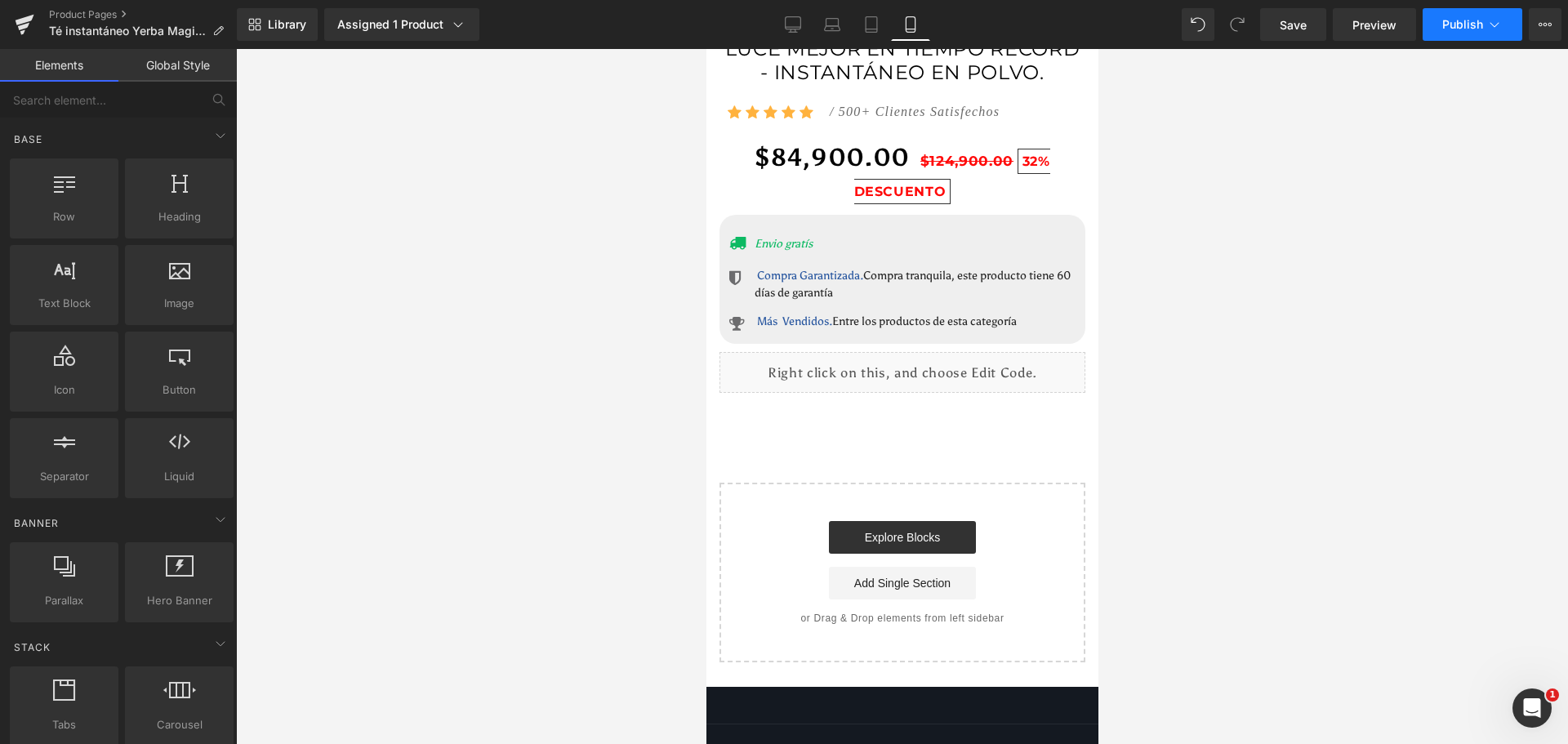
click at [1488, 26] on icon at bounding box center [1494, 24] width 16 height 16
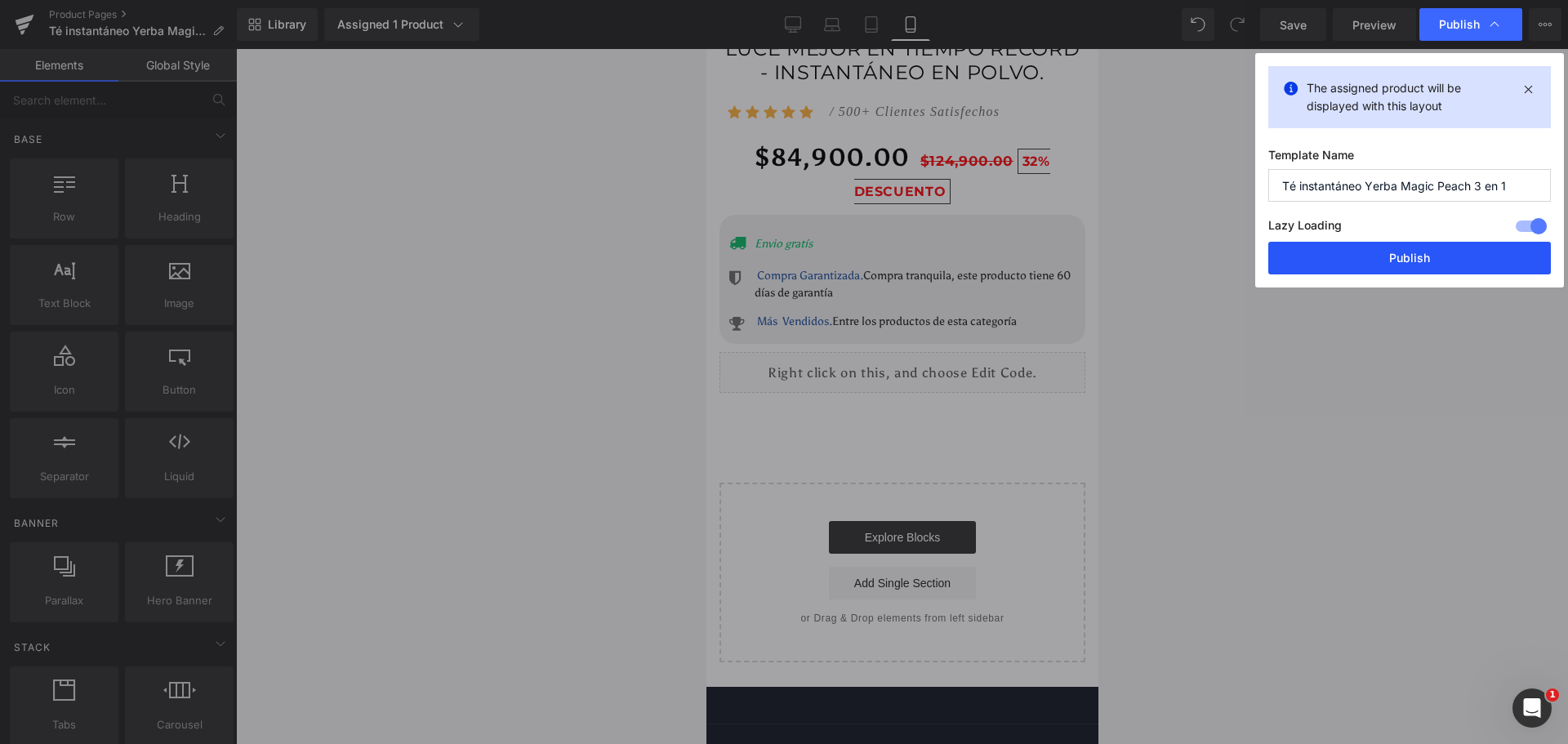
click at [1463, 267] on button "Publish" at bounding box center [1409, 258] width 283 height 33
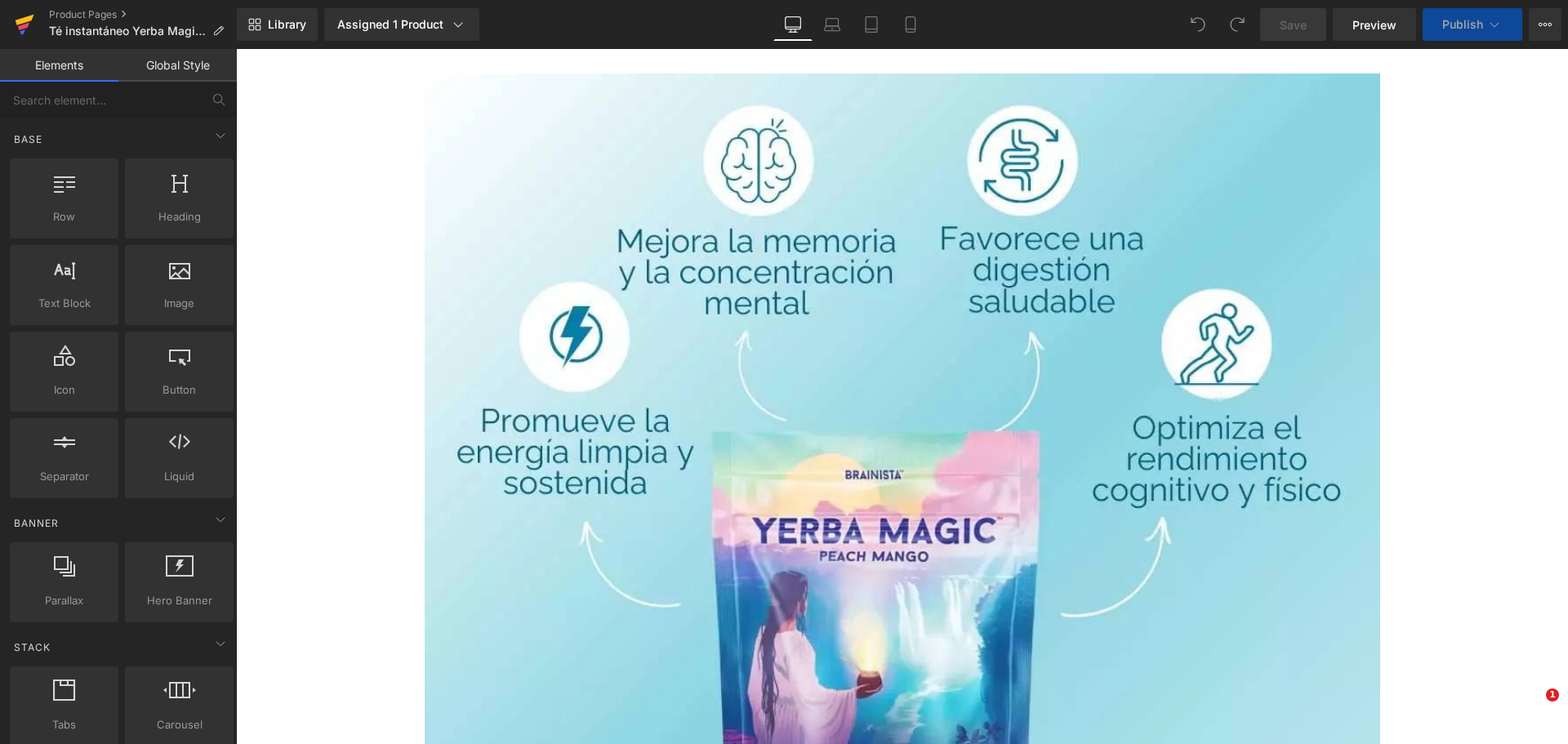
click at [23, 15] on icon at bounding box center [24, 25] width 20 height 41
click at [1473, 18] on span "Publish" at bounding box center [1463, 24] width 41 height 13
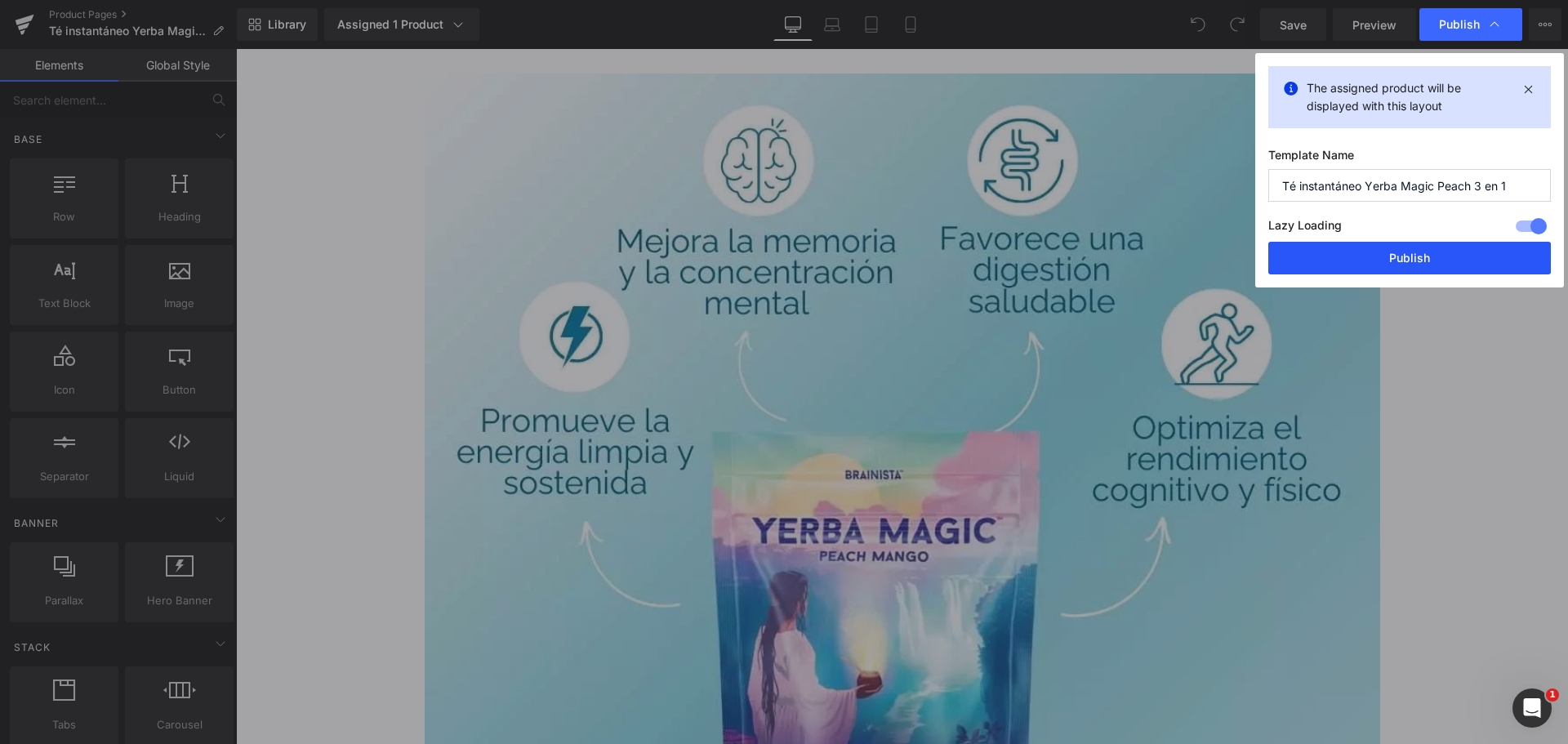
click at [1436, 247] on button "Publish" at bounding box center [1409, 258] width 283 height 33
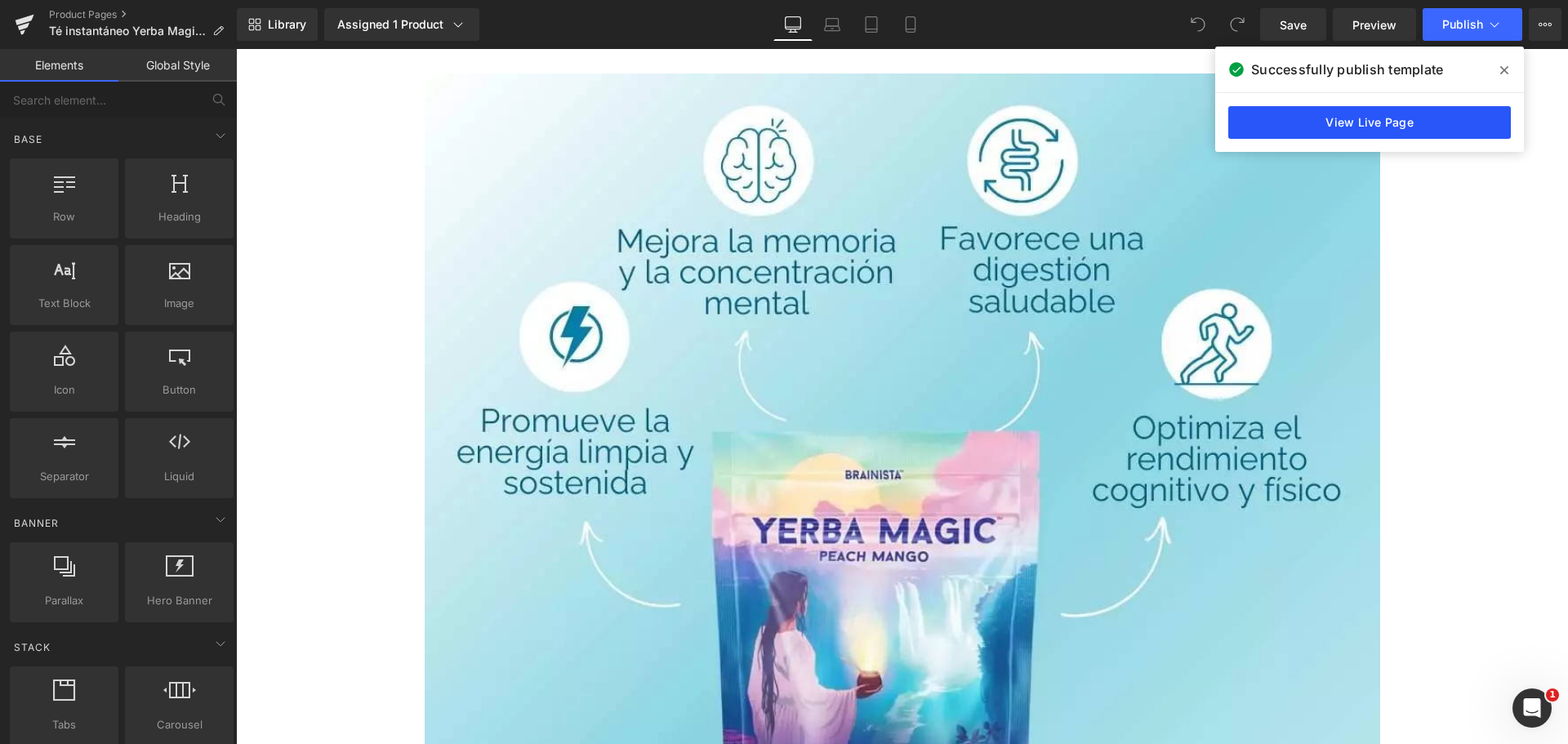
click at [1374, 122] on link "View Live Page" at bounding box center [1369, 122] width 283 height 33
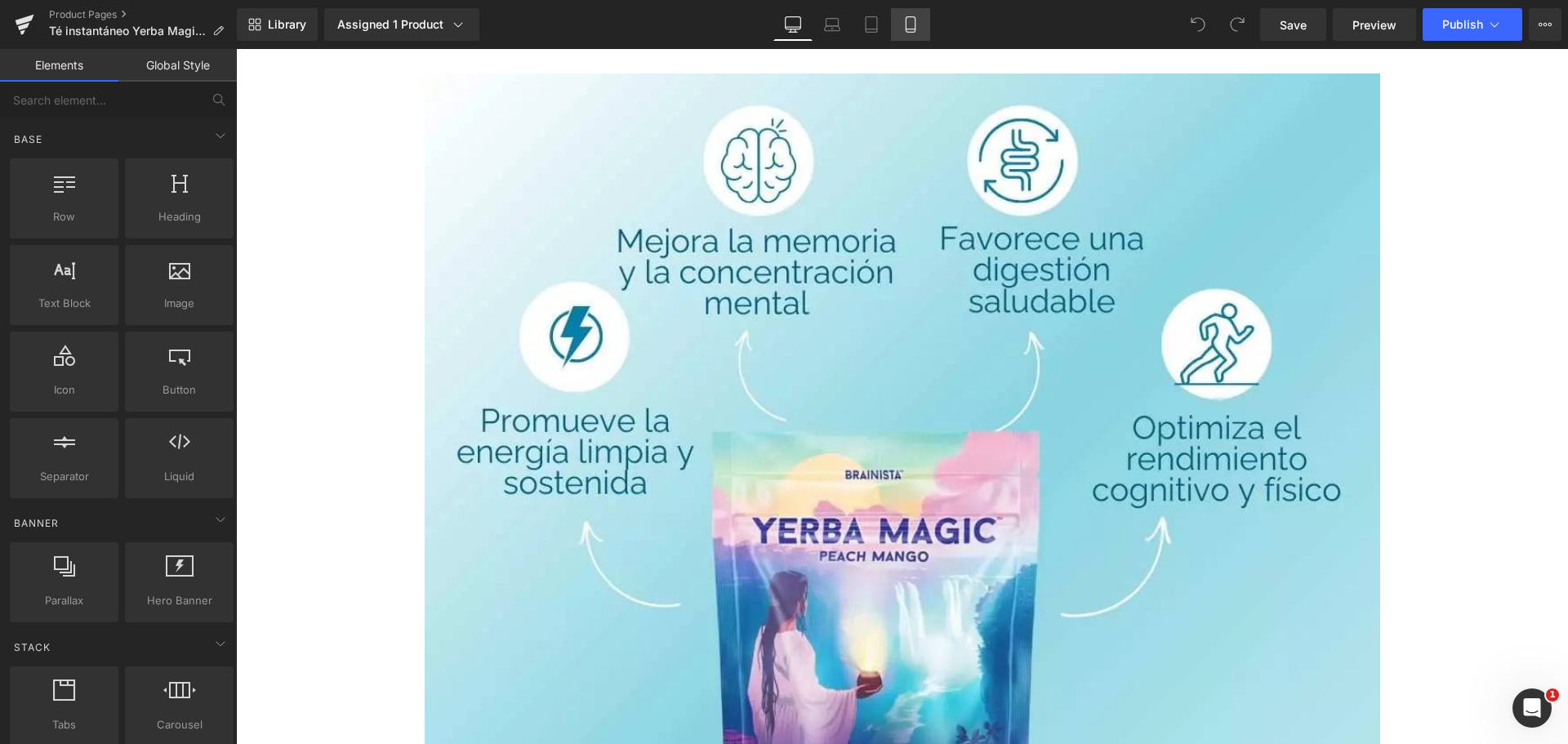
click at [917, 32] on icon at bounding box center [911, 24] width 16 height 16
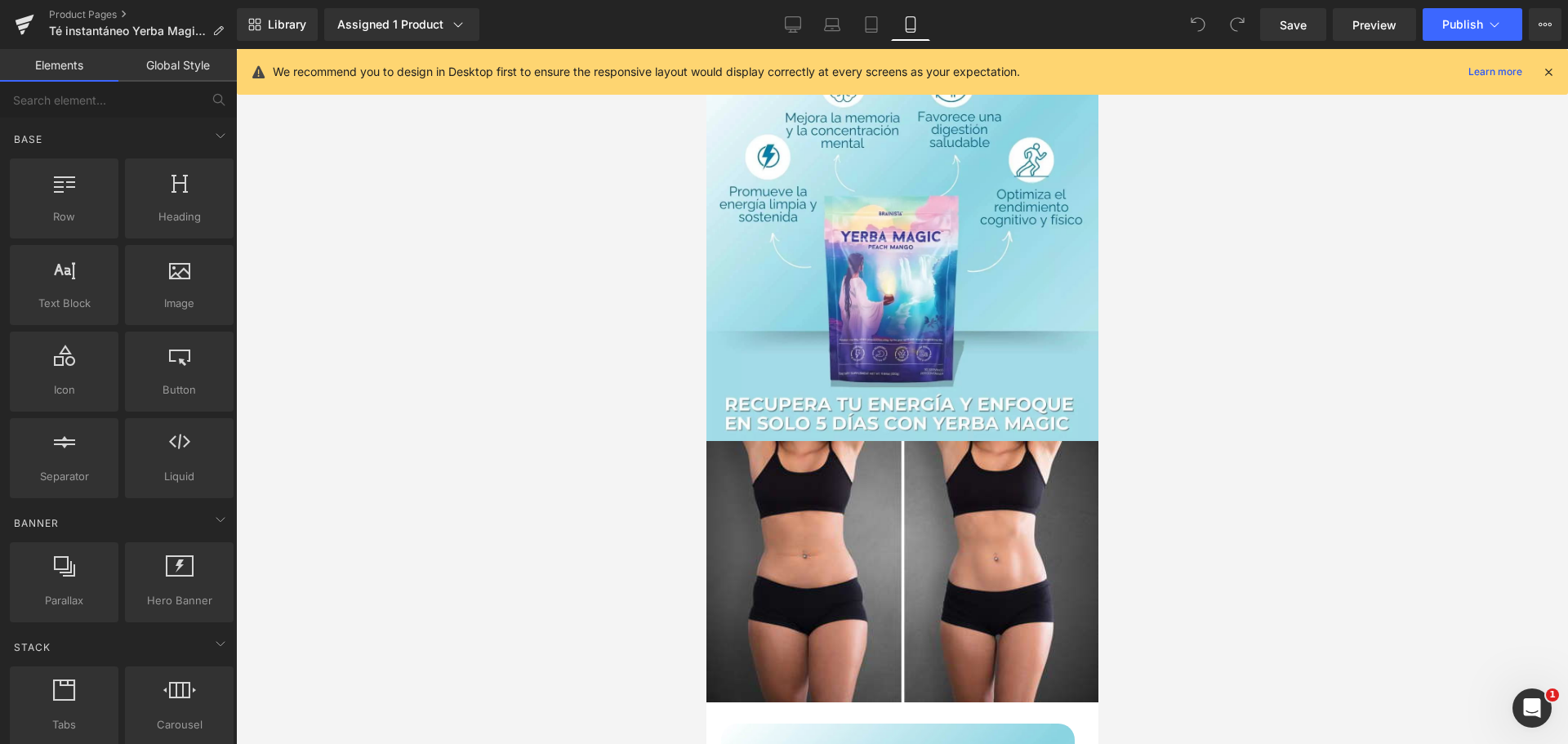
click at [1546, 70] on icon at bounding box center [1547, 71] width 14 height 14
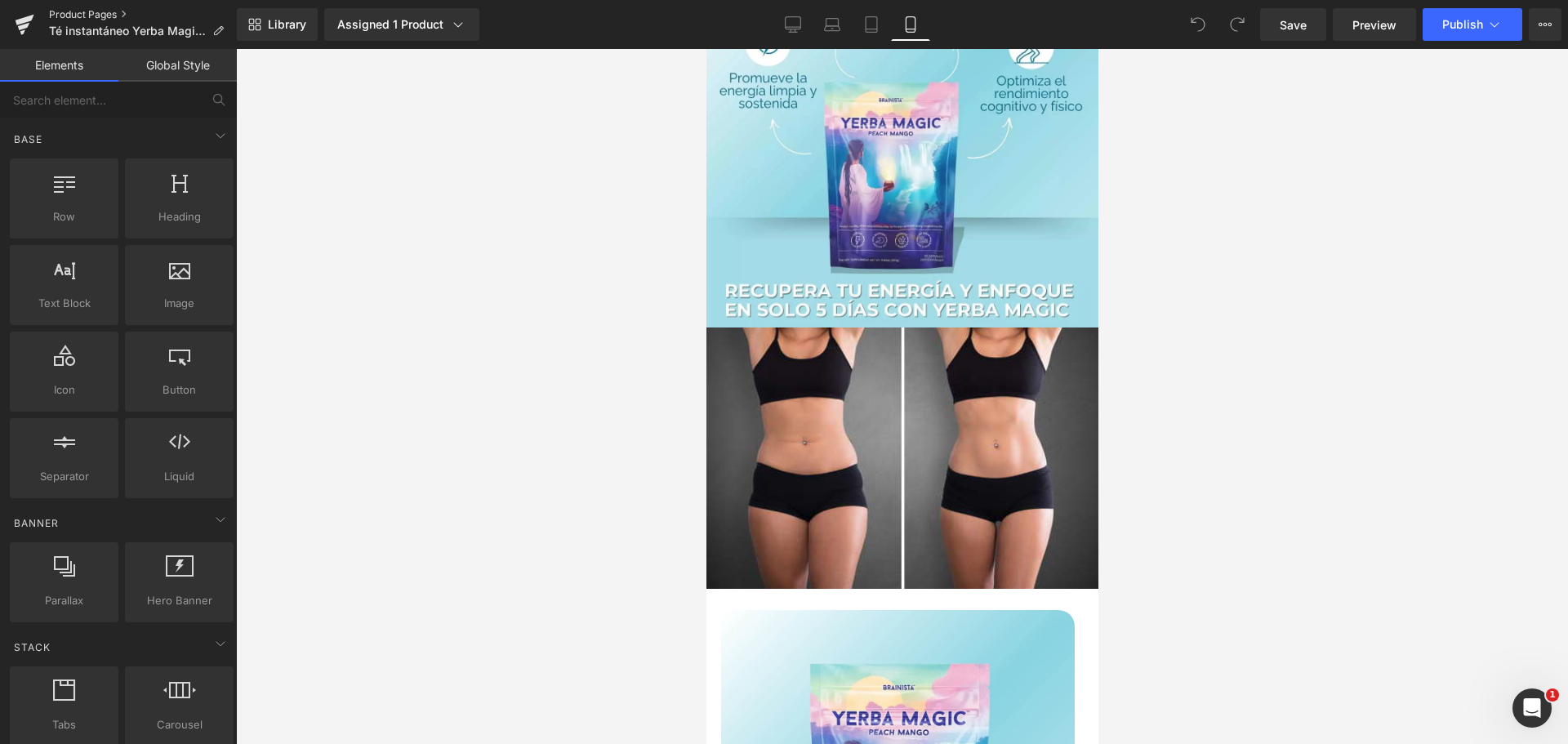
scroll to position [34, 0]
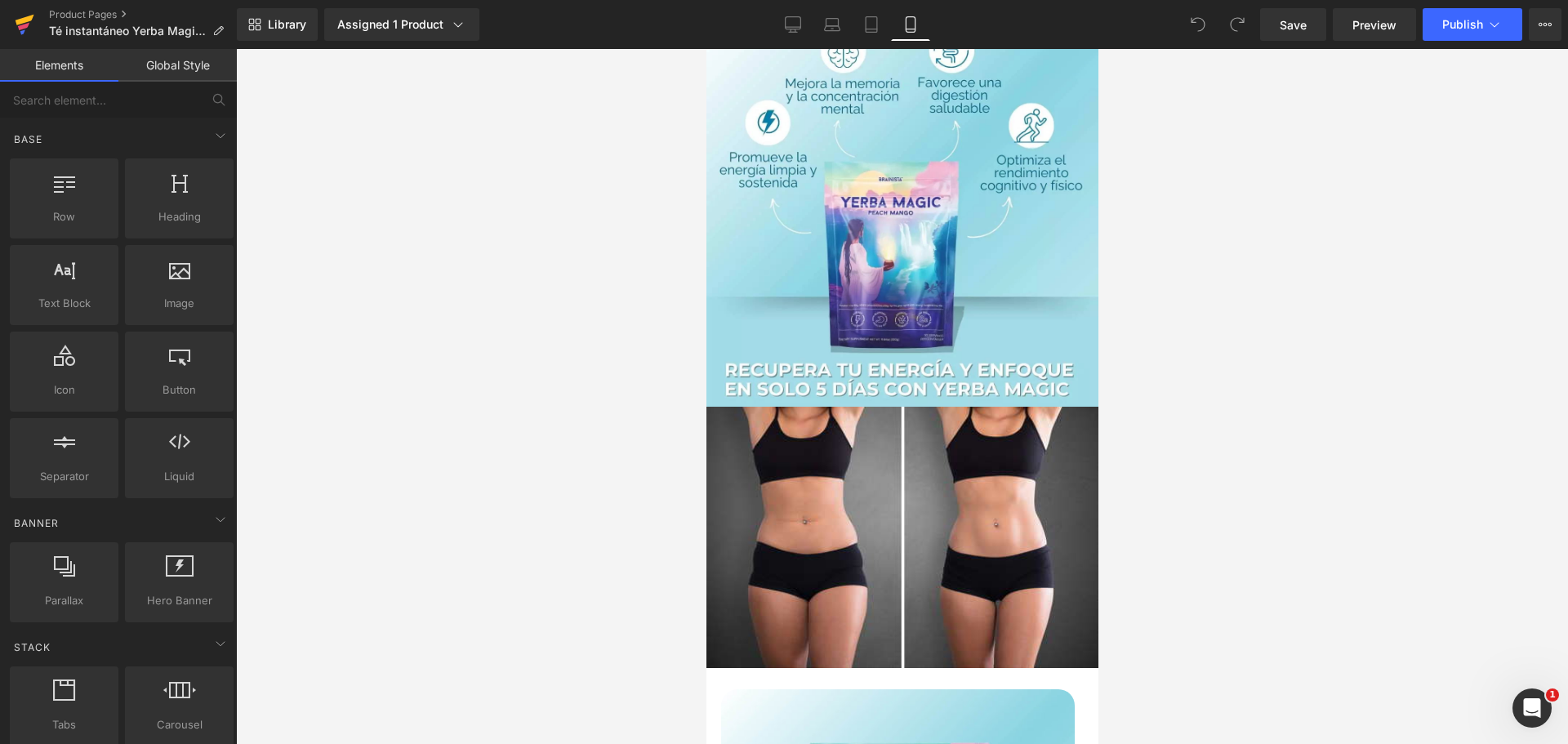
click at [27, 22] on icon at bounding box center [24, 25] width 20 height 41
